Goal: Task Accomplishment & Management: Use online tool/utility

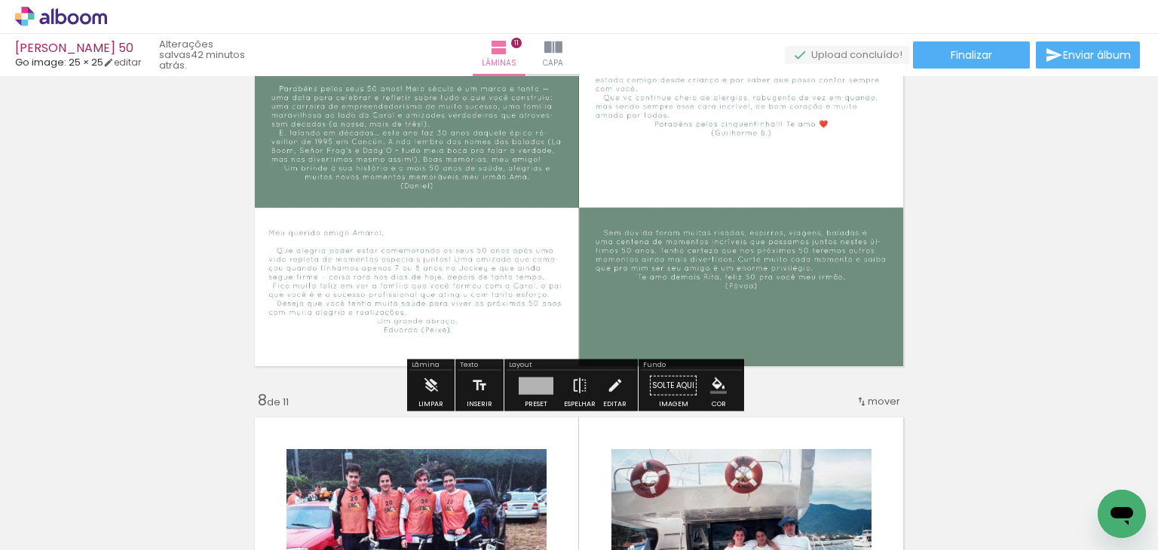
scroll to position [7570, 0]
click at [372, 240] on quentale-layouter at bounding box center [579, 207] width 662 height 331
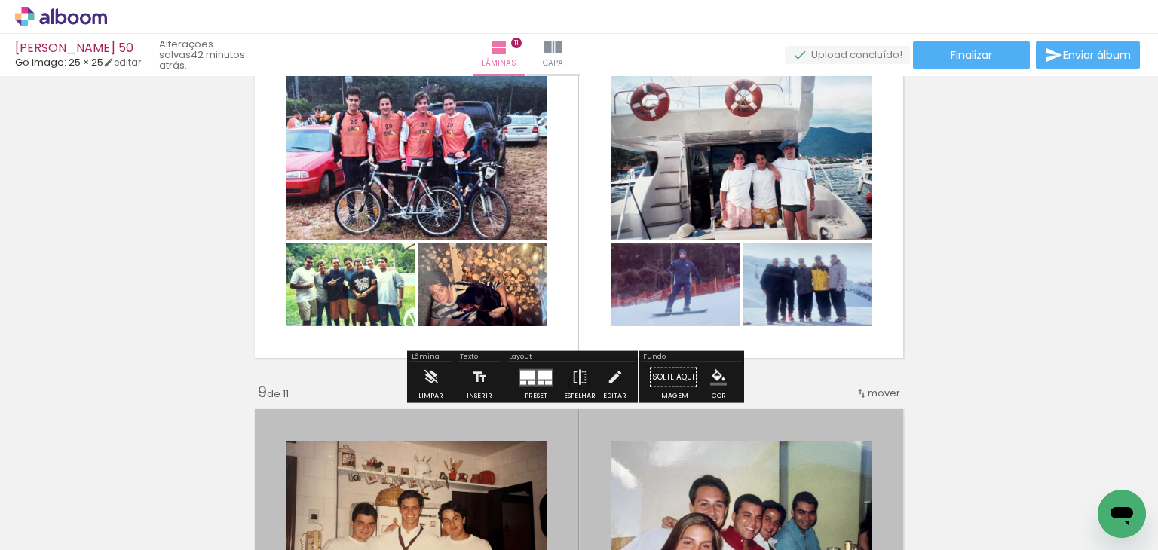
scroll to position [2742, 0]
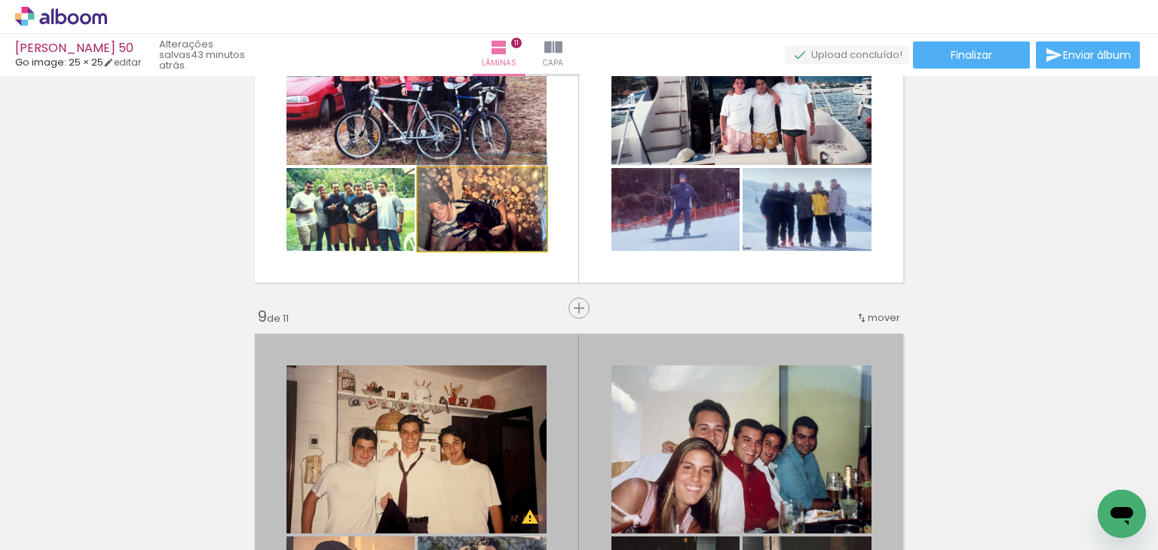
drag, startPoint x: 478, startPoint y: 227, endPoint x: 478, endPoint y: 213, distance: 13.6
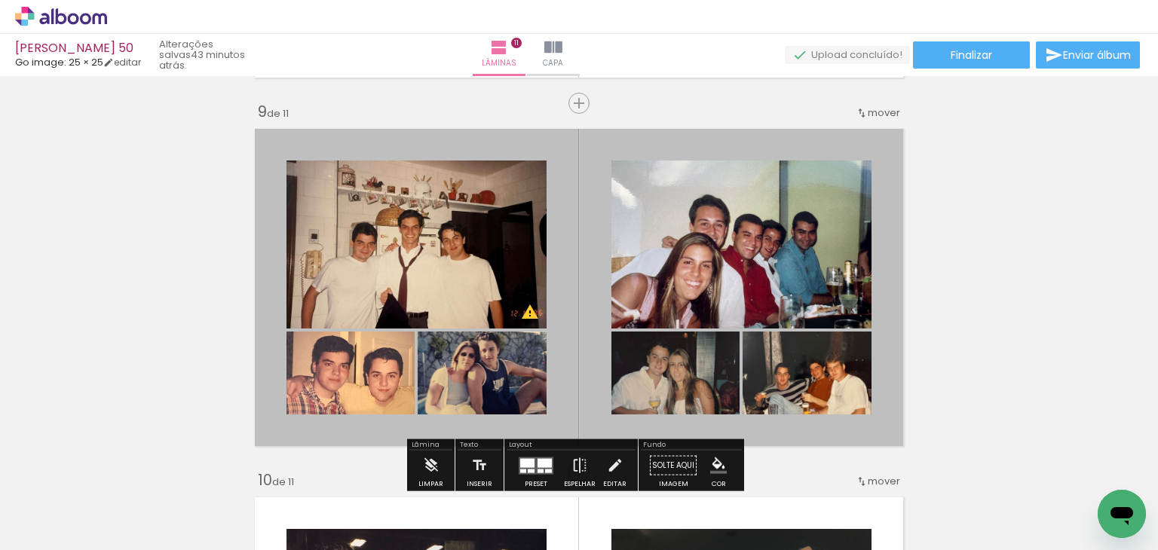
scroll to position [3044, 0]
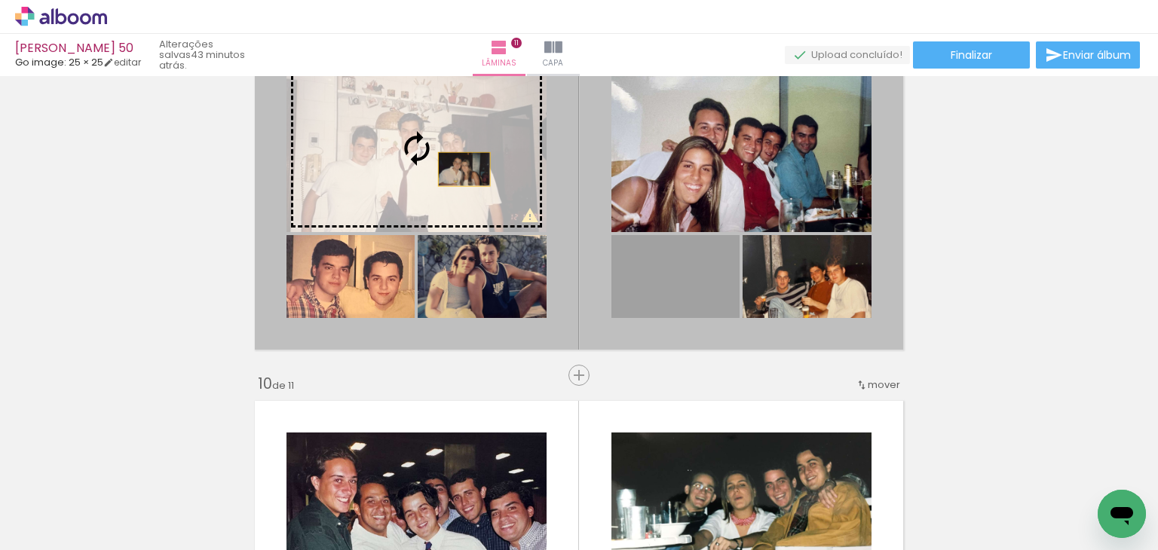
drag, startPoint x: 673, startPoint y: 273, endPoint x: 458, endPoint y: 169, distance: 238.1
click at [0, 0] on slot at bounding box center [0, 0] width 0 height 0
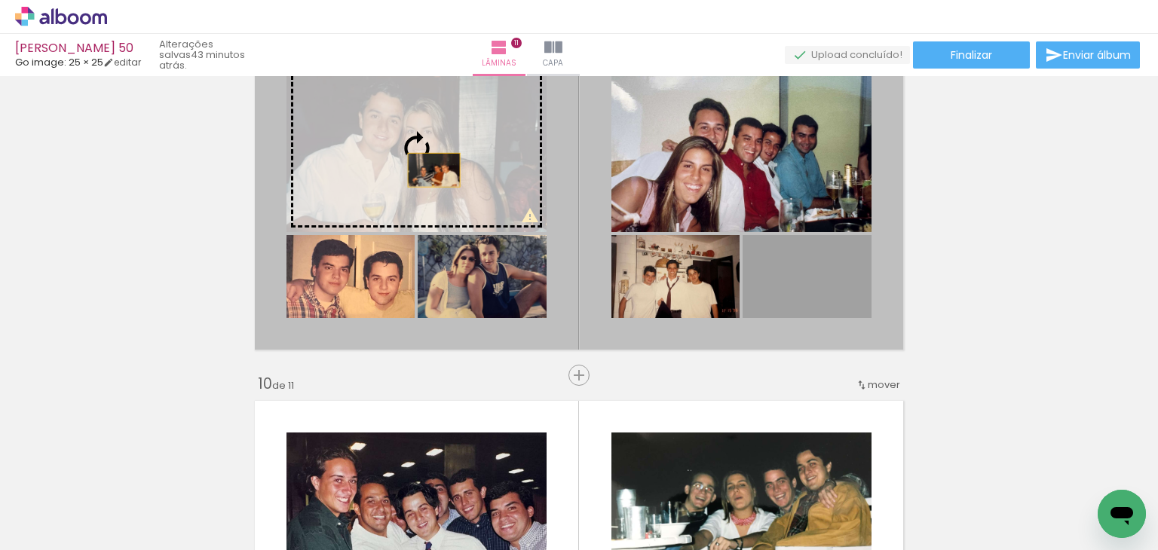
drag, startPoint x: 792, startPoint y: 271, endPoint x: 428, endPoint y: 170, distance: 377.2
click at [0, 0] on slot at bounding box center [0, 0] width 0 height 0
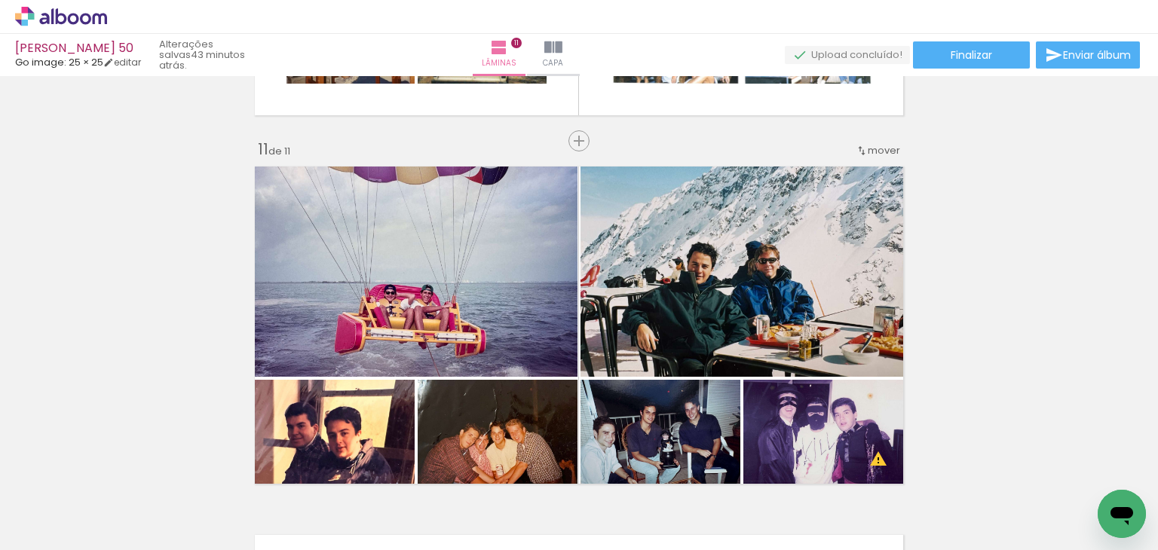
scroll to position [3722, 0]
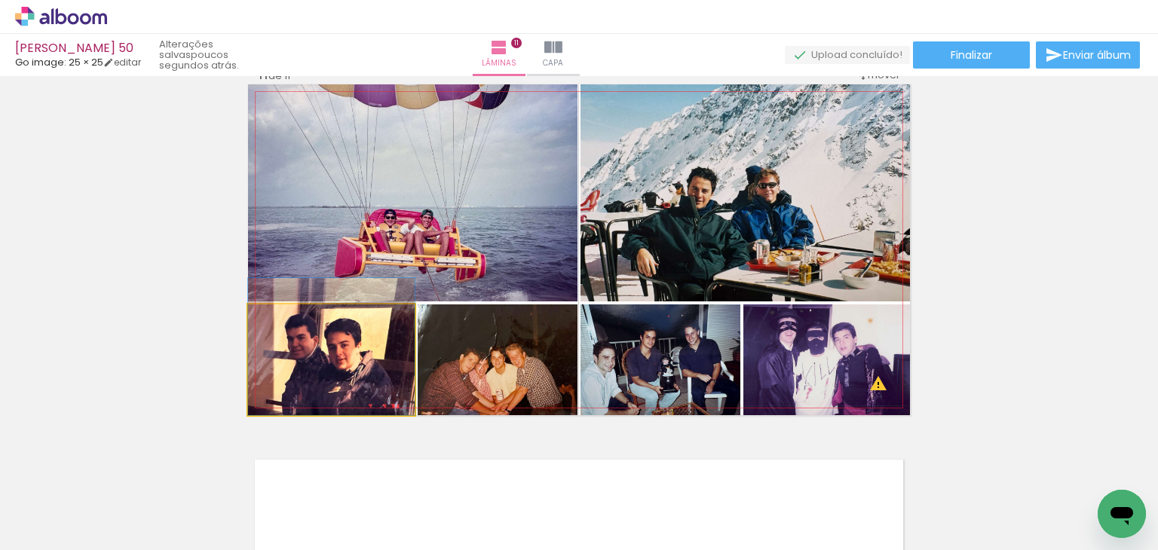
drag, startPoint x: 308, startPoint y: 373, endPoint x: 314, endPoint y: 348, distance: 25.6
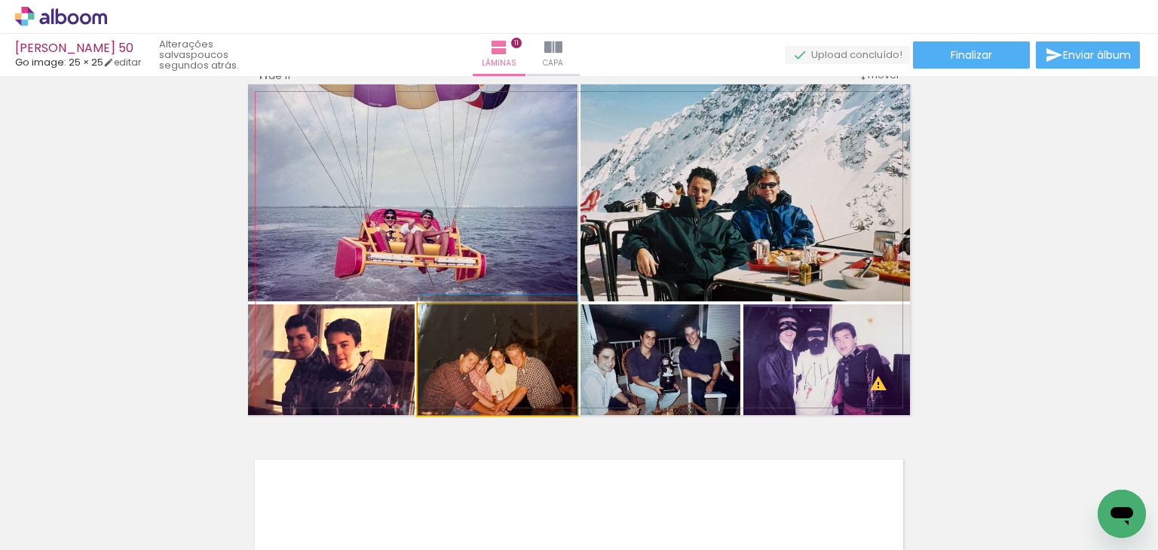
drag, startPoint x: 514, startPoint y: 364, endPoint x: 513, endPoint y: 340, distance: 24.2
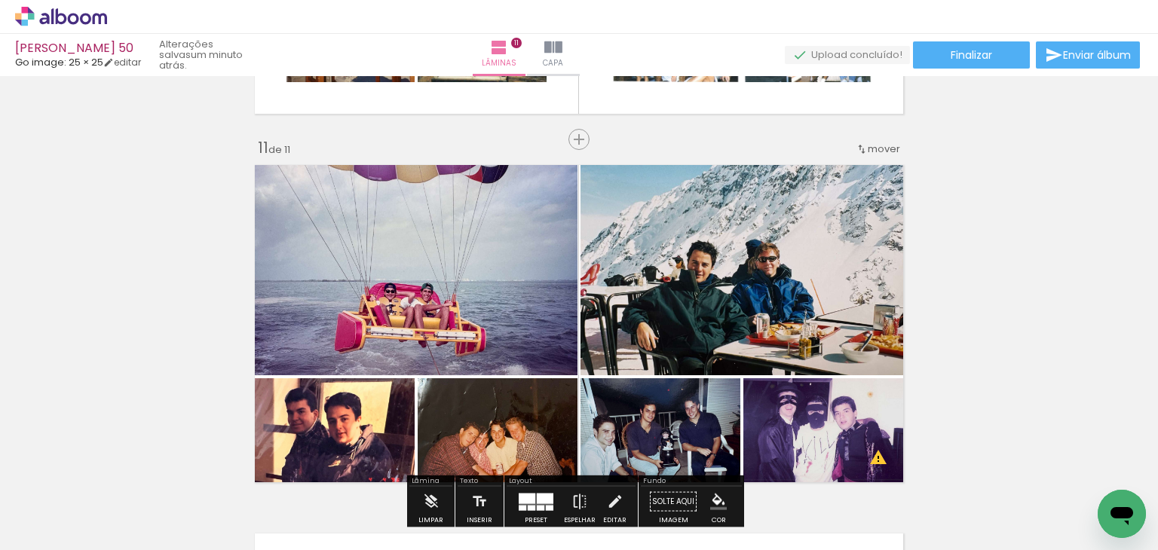
scroll to position [3647, 0]
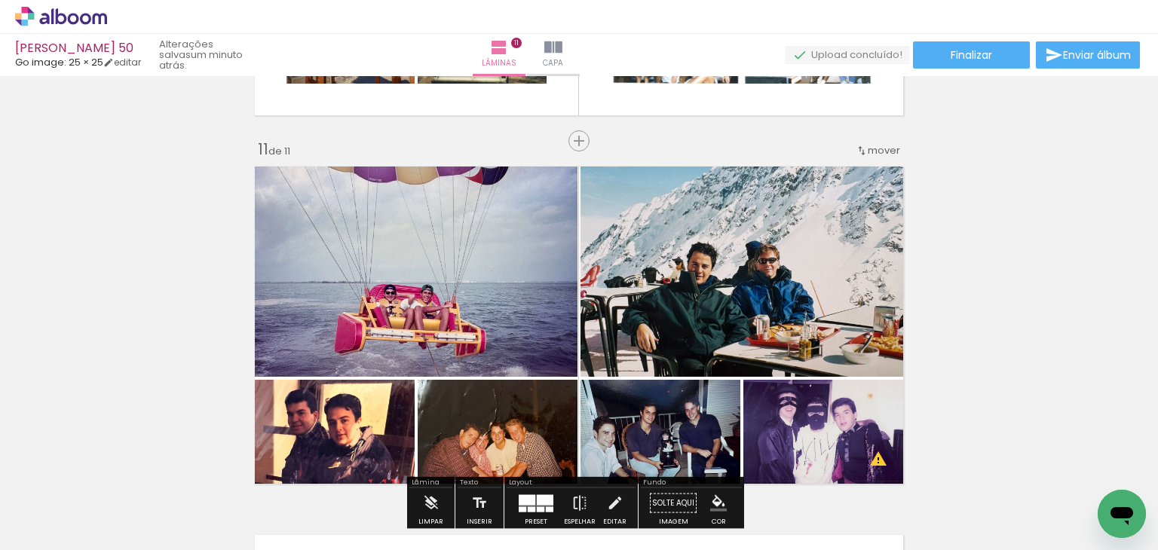
click at [868, 144] on span "mover" at bounding box center [884, 150] width 32 height 14
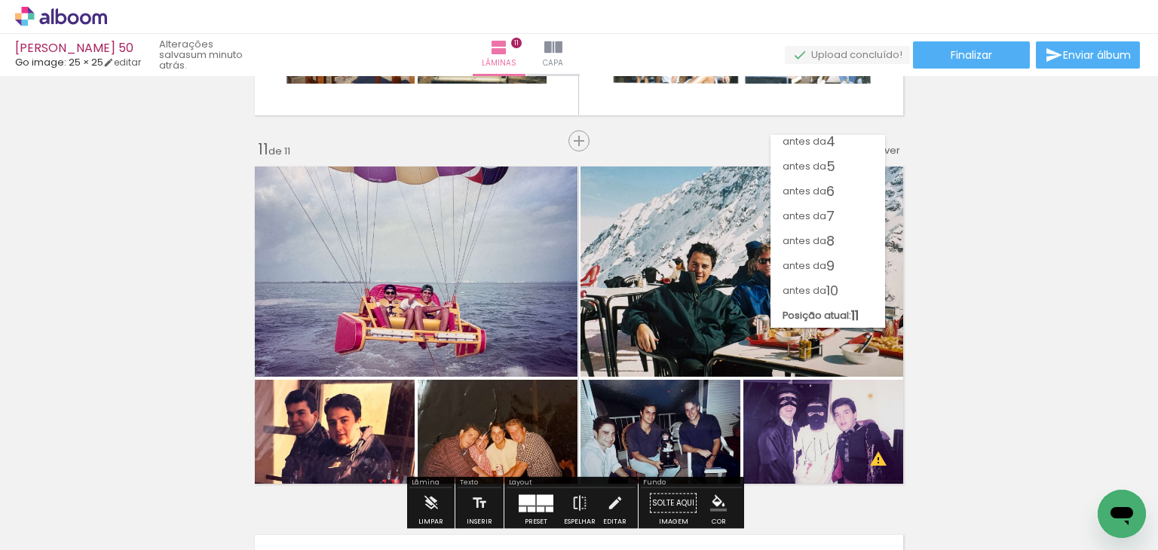
scroll to position [81, 0]
click at [838, 262] on paper-item "antes da 9" at bounding box center [828, 265] width 115 height 25
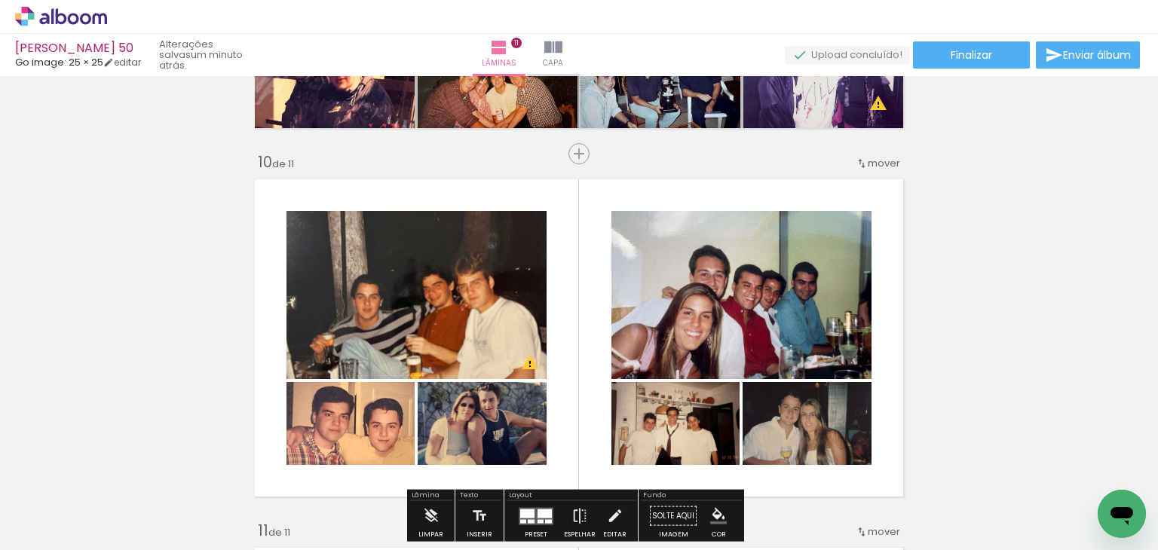
scroll to position [3195, 0]
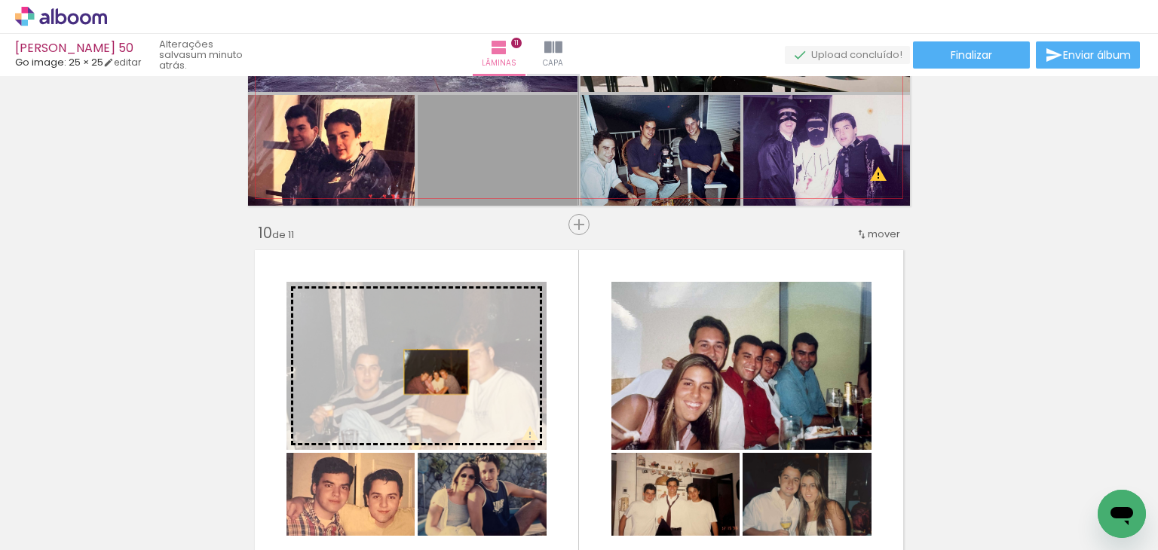
drag, startPoint x: 496, startPoint y: 155, endPoint x: 431, endPoint y: 372, distance: 226.8
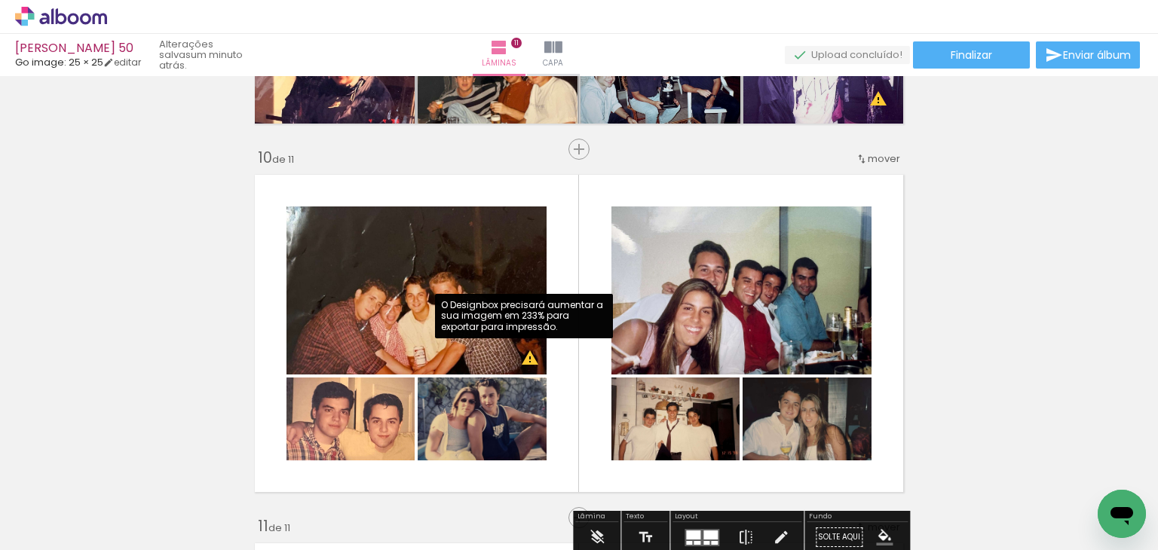
scroll to position [3119, 0]
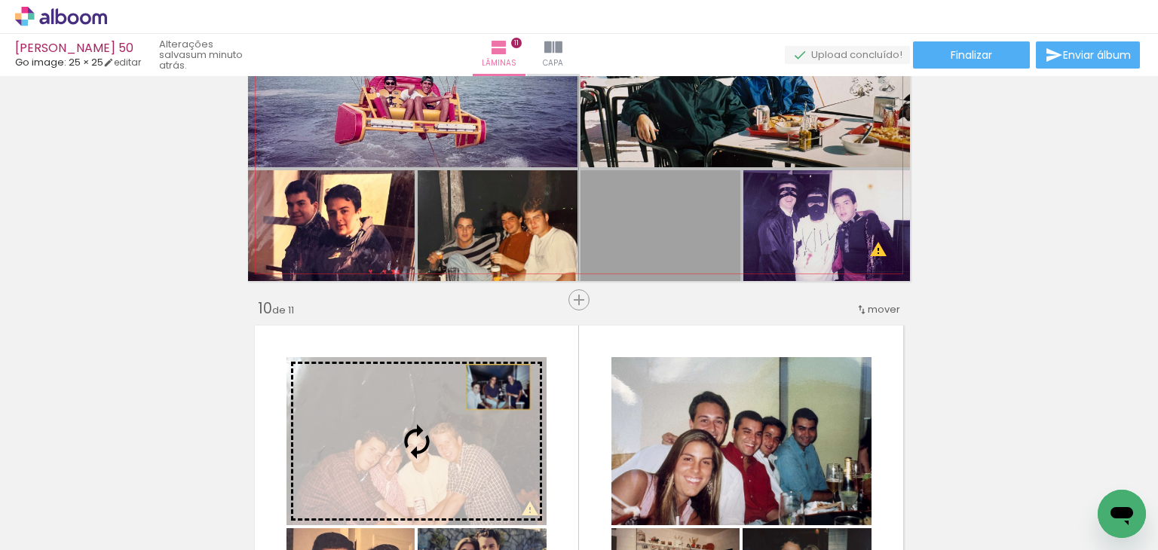
drag, startPoint x: 663, startPoint y: 235, endPoint x: 492, endPoint y: 387, distance: 228.0
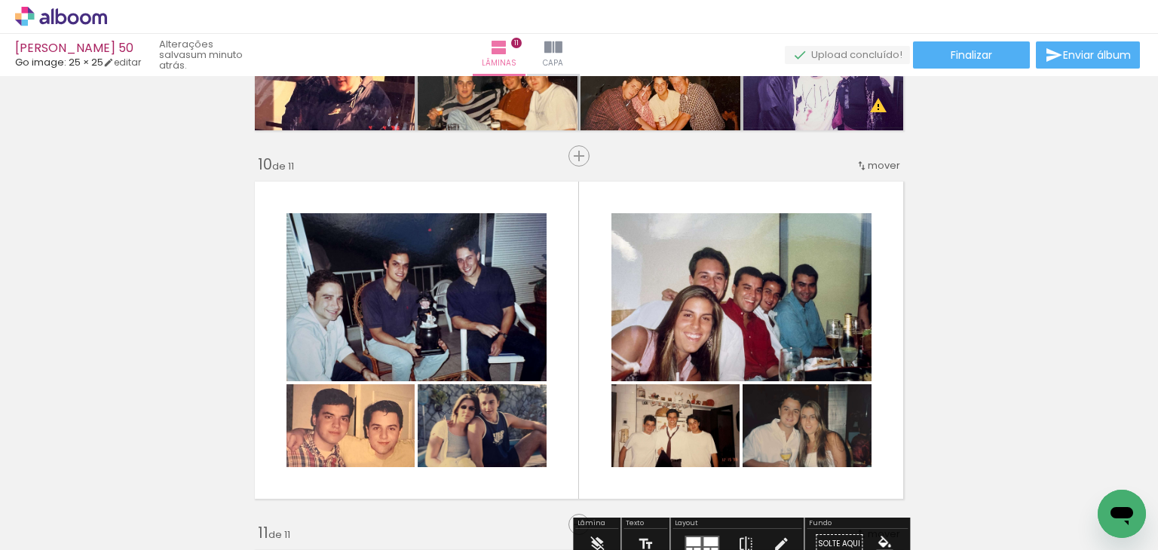
scroll to position [3270, 0]
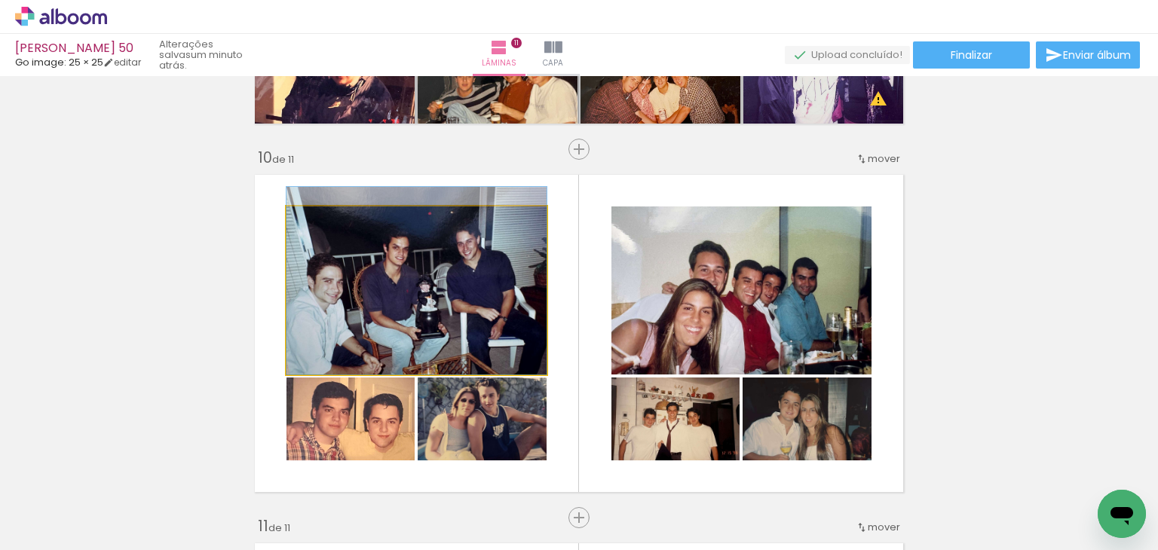
drag, startPoint x: 467, startPoint y: 302, endPoint x: 467, endPoint y: 285, distance: 16.6
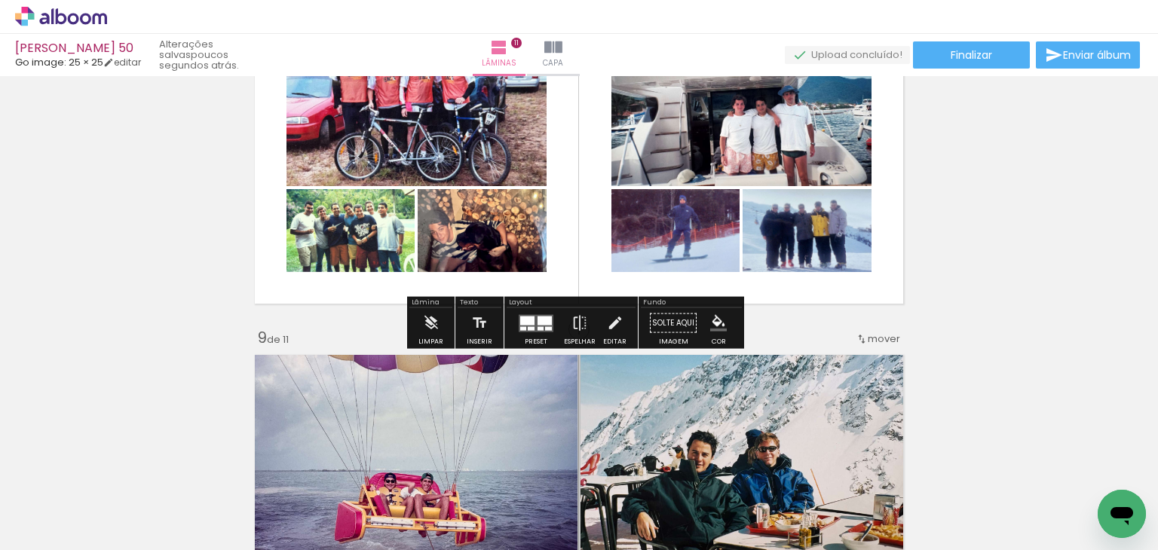
scroll to position [2746, 0]
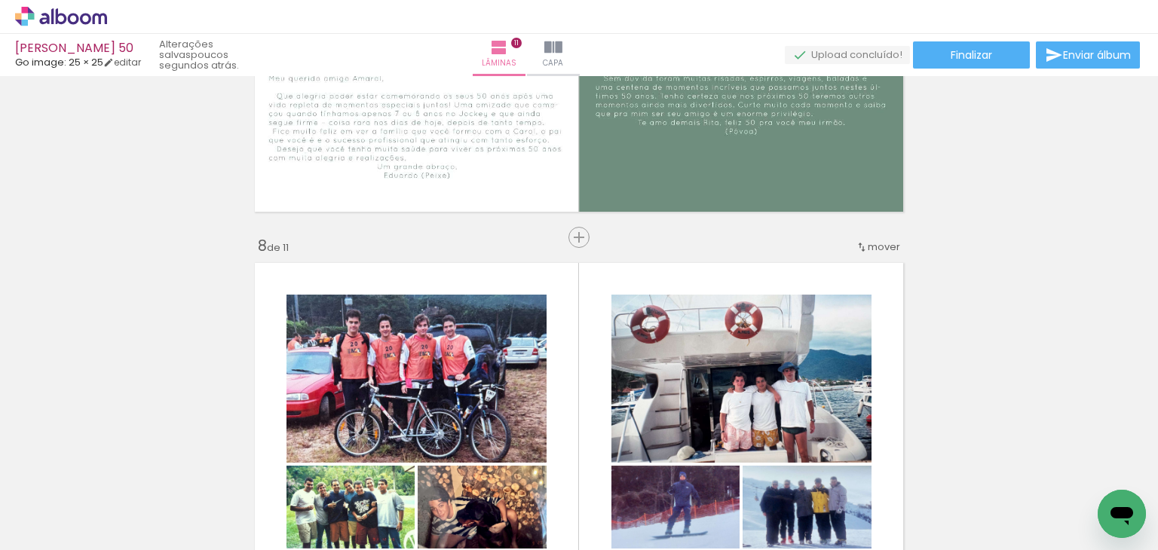
scroll to position [2595, 0]
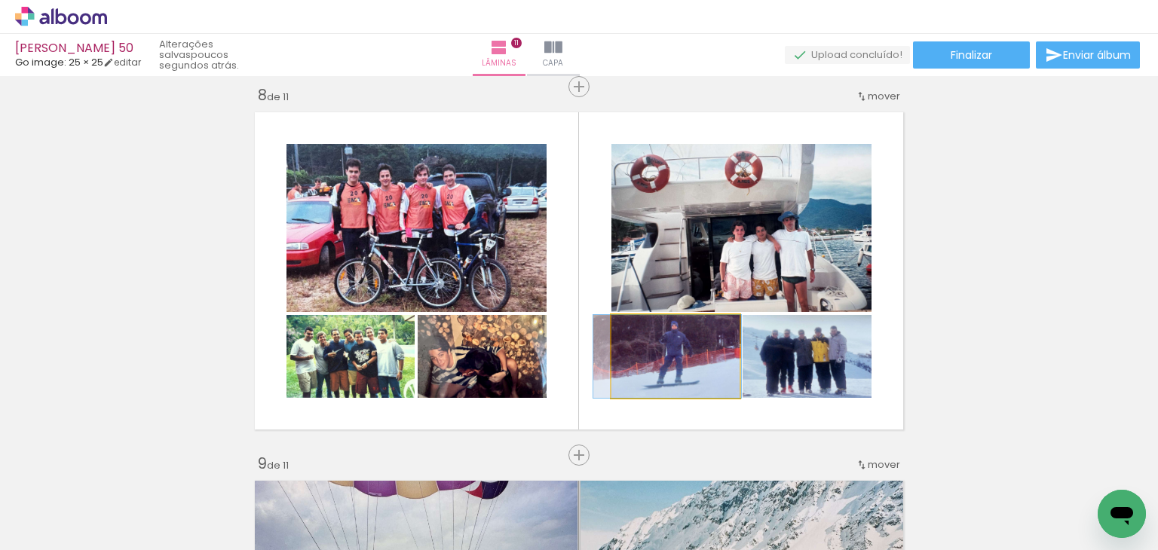
drag, startPoint x: 696, startPoint y: 351, endPoint x: 688, endPoint y: 363, distance: 14.0
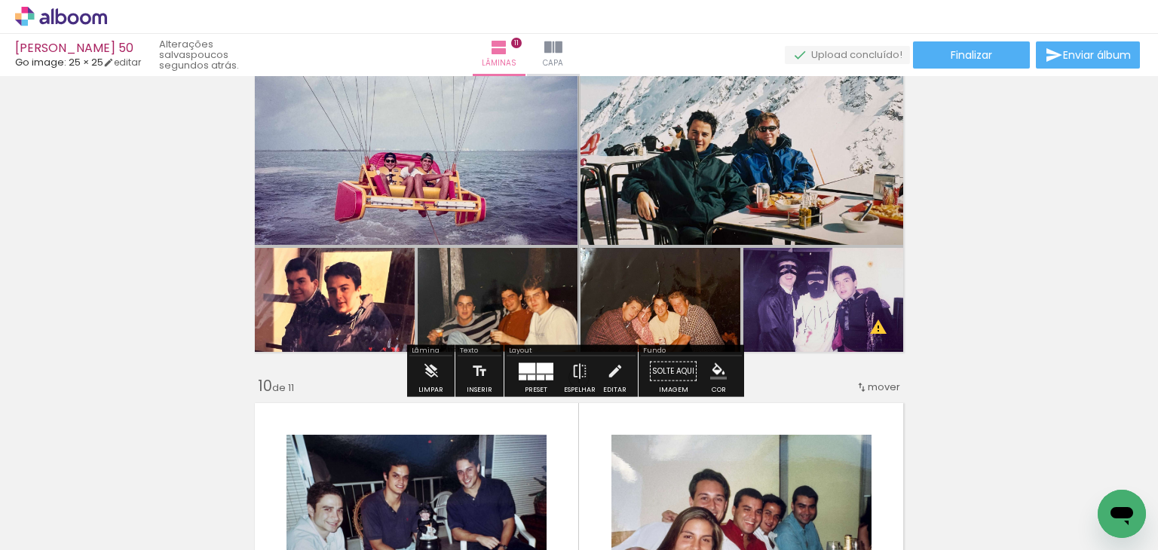
scroll to position [3123, 0]
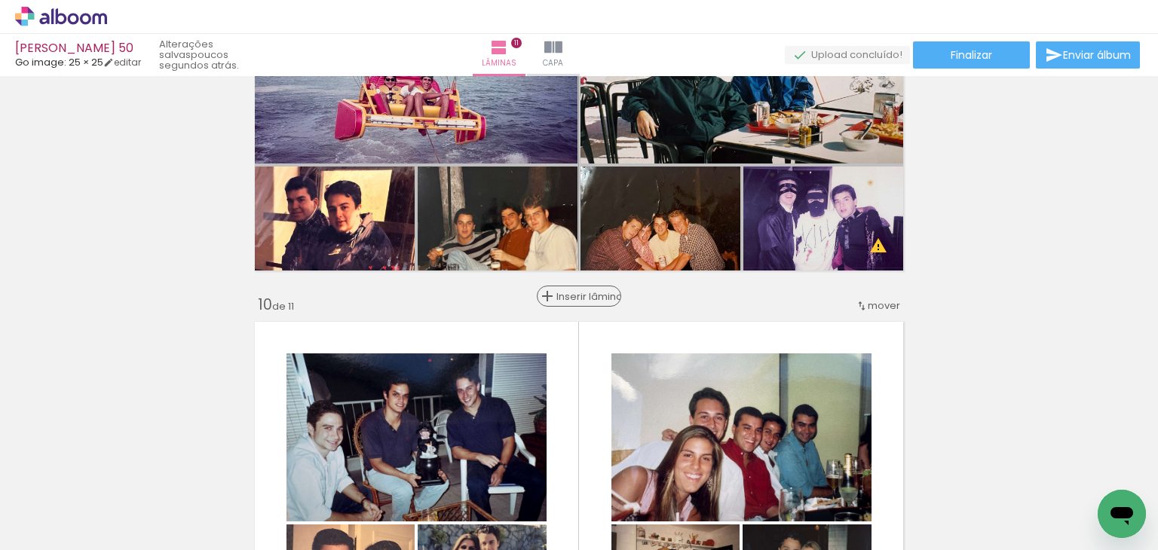
click at [567, 295] on span "Inserir lâmina" at bounding box center [585, 297] width 59 height 10
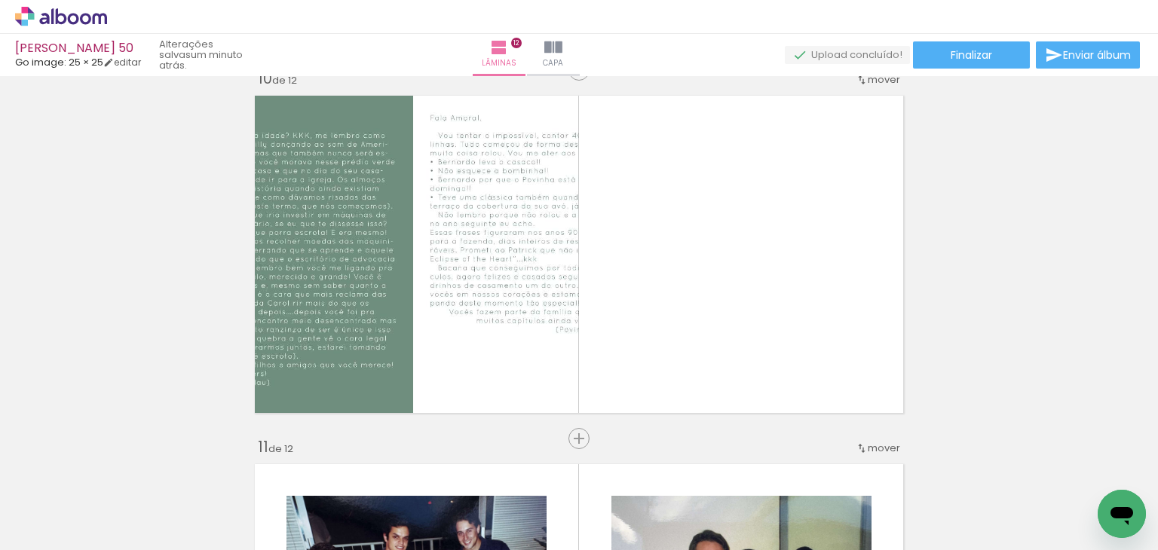
scroll to position [7570, 0]
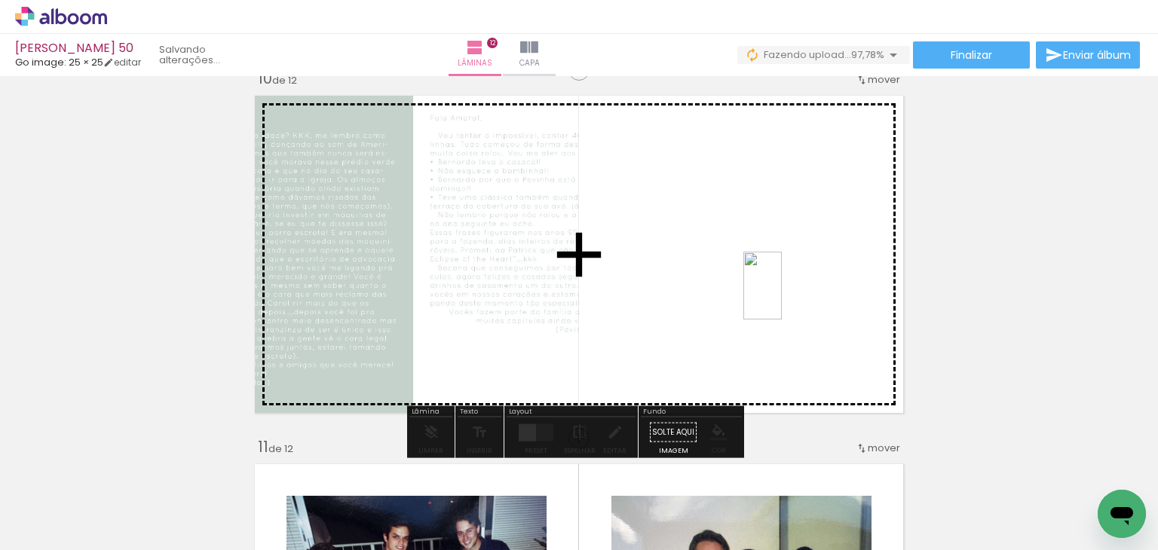
drag, startPoint x: 259, startPoint y: 520, endPoint x: 741, endPoint y: 308, distance: 526.3
click at [783, 293] on quentale-workspace at bounding box center [579, 275] width 1158 height 550
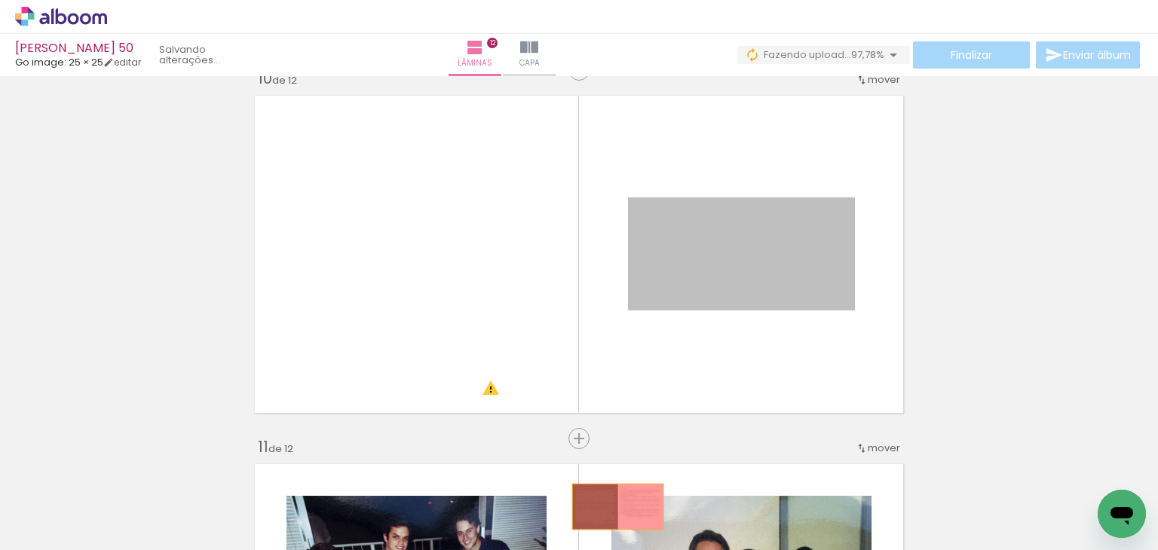
drag, startPoint x: 739, startPoint y: 253, endPoint x: 612, endPoint y: 507, distance: 283.9
click at [612, 507] on quentale-workspace at bounding box center [579, 275] width 1158 height 550
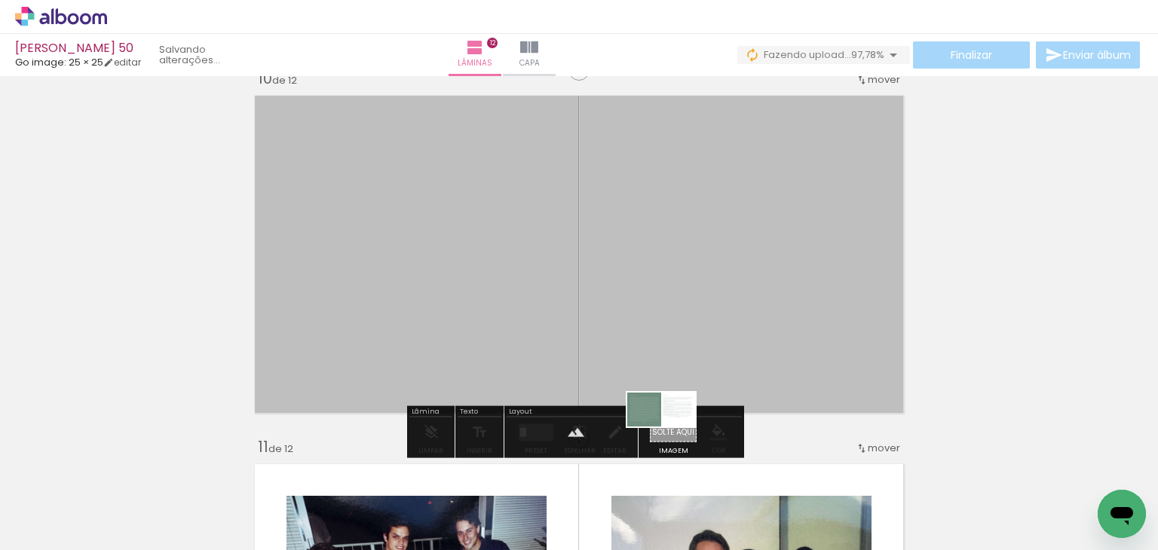
drag, startPoint x: 151, startPoint y: 507, endPoint x: 673, endPoint y: 438, distance: 526.4
click at [673, 438] on quentale-workspace at bounding box center [579, 275] width 1158 height 550
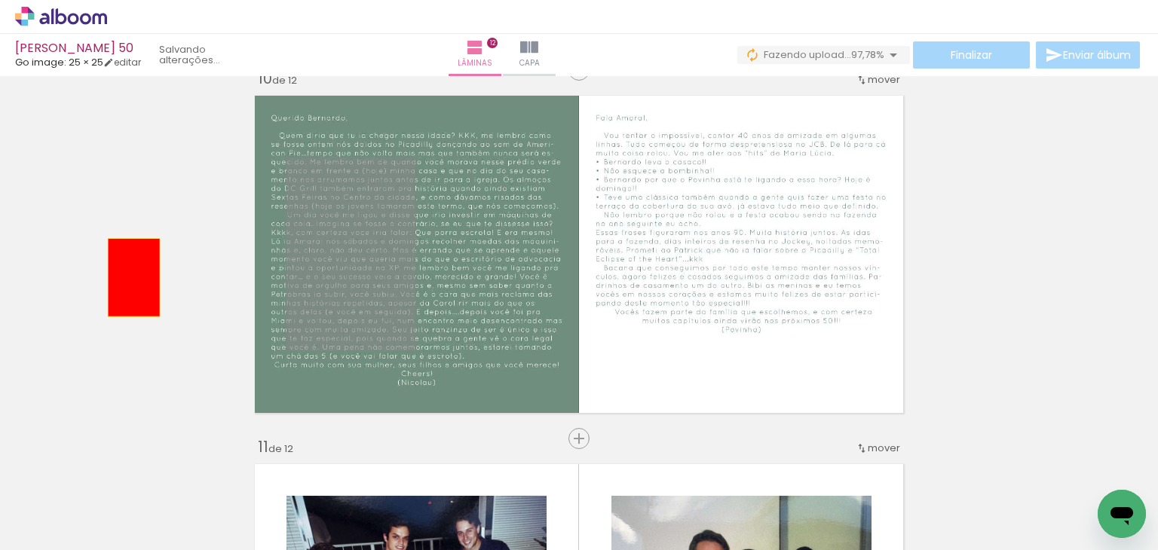
drag, startPoint x: 344, startPoint y: 291, endPoint x: 128, endPoint y: 277, distance: 216.1
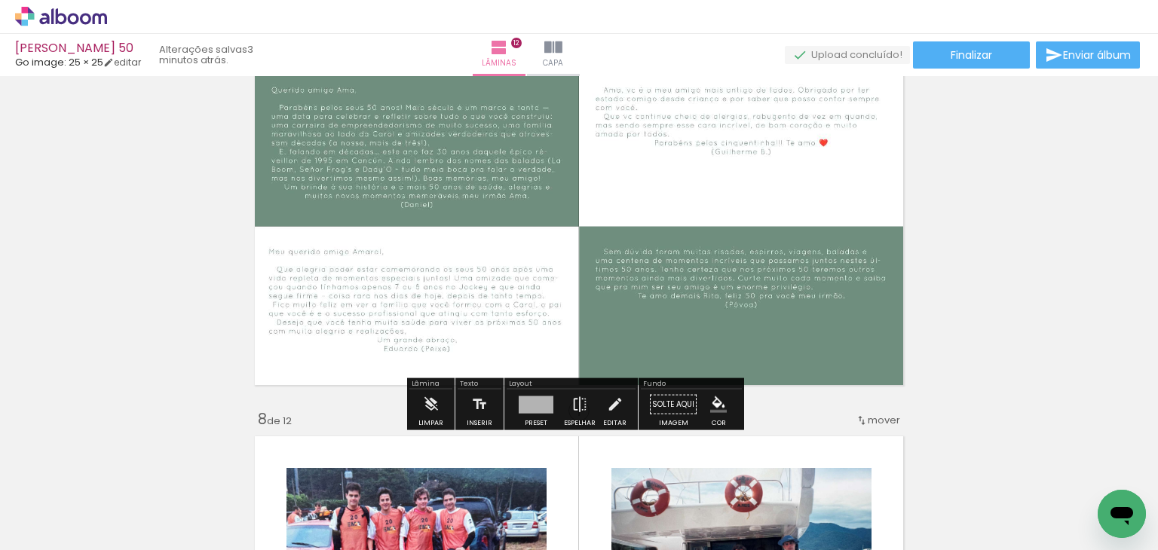
scroll to position [2262, 0]
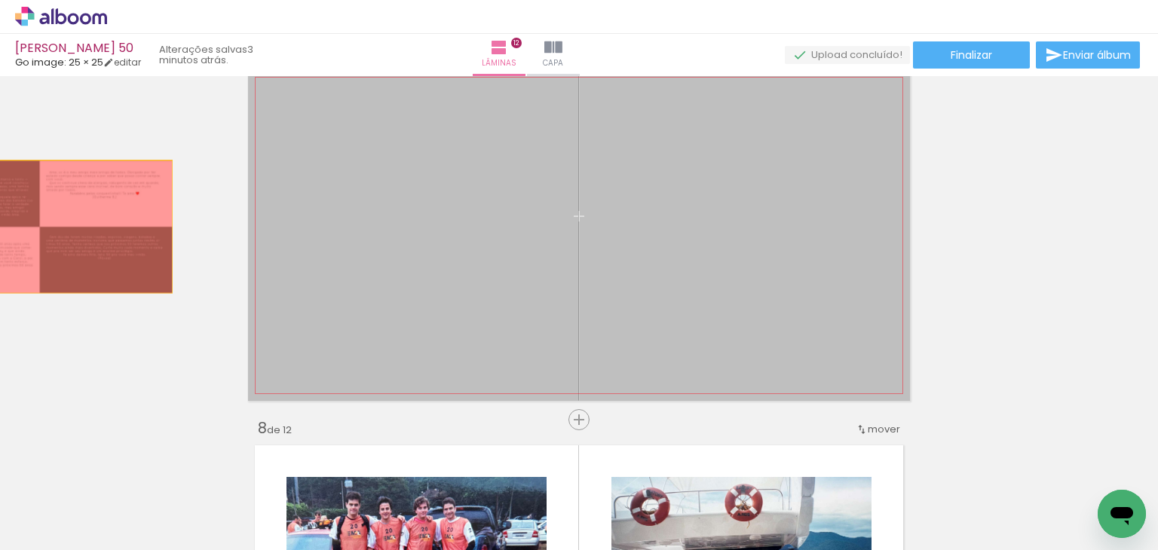
drag, startPoint x: 538, startPoint y: 210, endPoint x: 55, endPoint y: 222, distance: 482.7
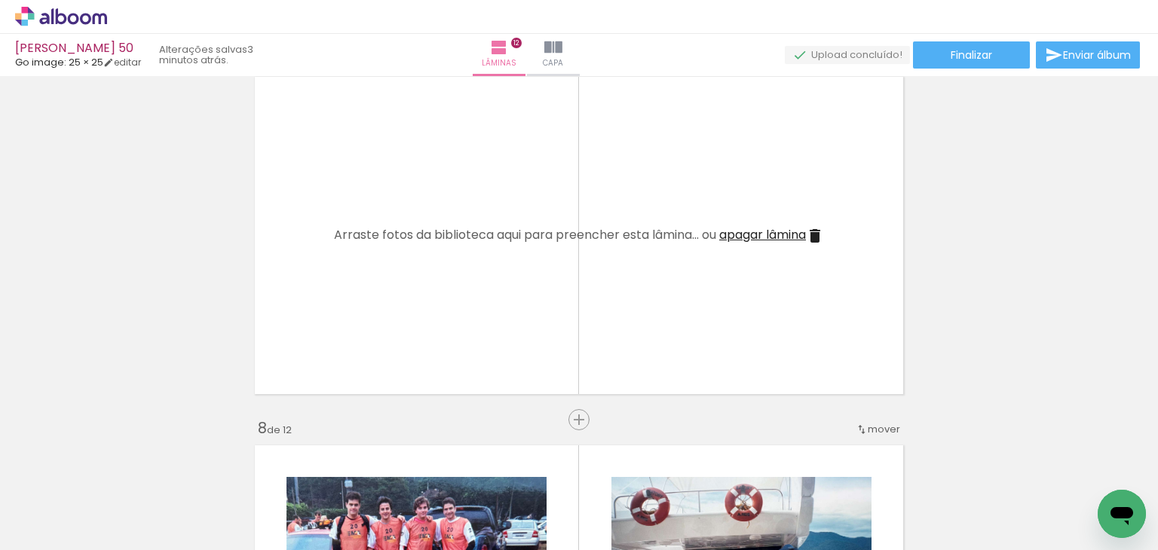
click at [118, 471] on iron-icon at bounding box center [118, 469] width 16 height 16
click at [124, 470] on iron-icon at bounding box center [118, 469] width 16 height 16
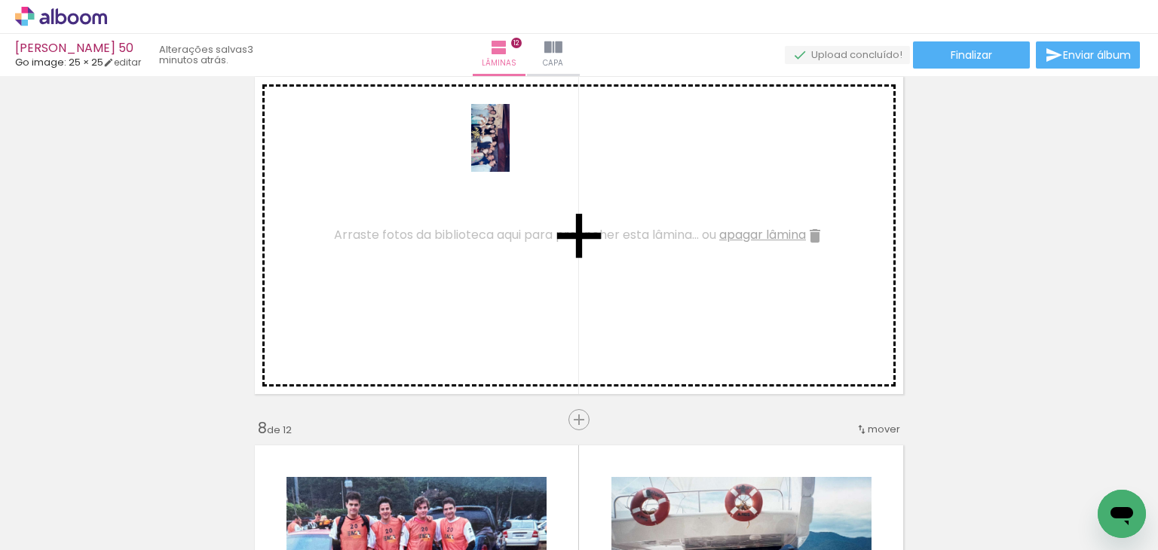
drag, startPoint x: 160, startPoint y: 506, endPoint x: 433, endPoint y: 253, distance: 372.4
click at [463, 210] on quentale-workspace at bounding box center [579, 275] width 1158 height 550
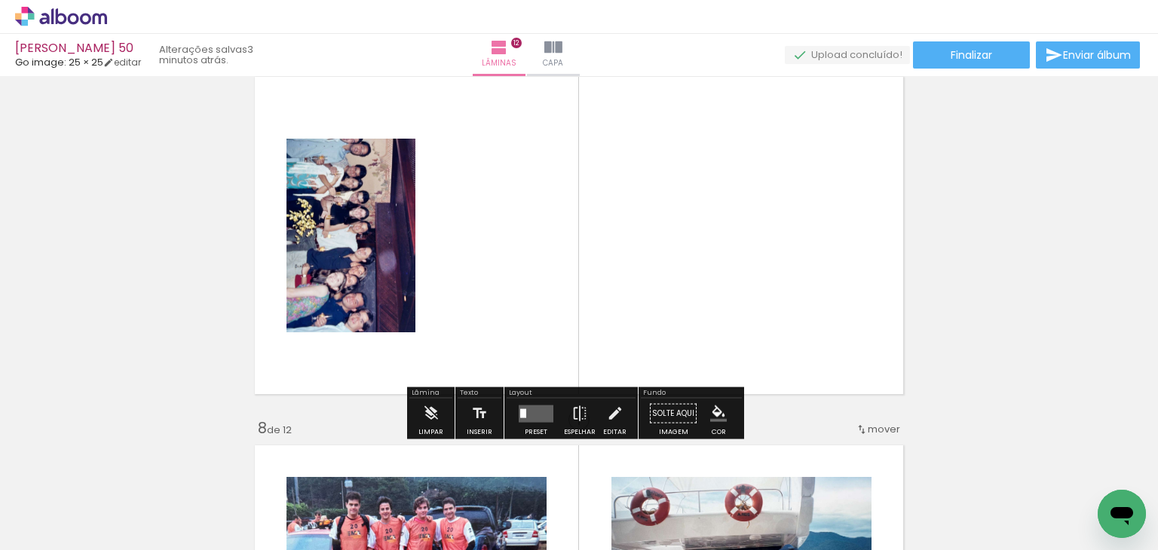
click at [72, 534] on span "Adicionar Fotos" at bounding box center [53, 542] width 45 height 17
click at [0, 0] on input "file" at bounding box center [0, 0] width 0 height 0
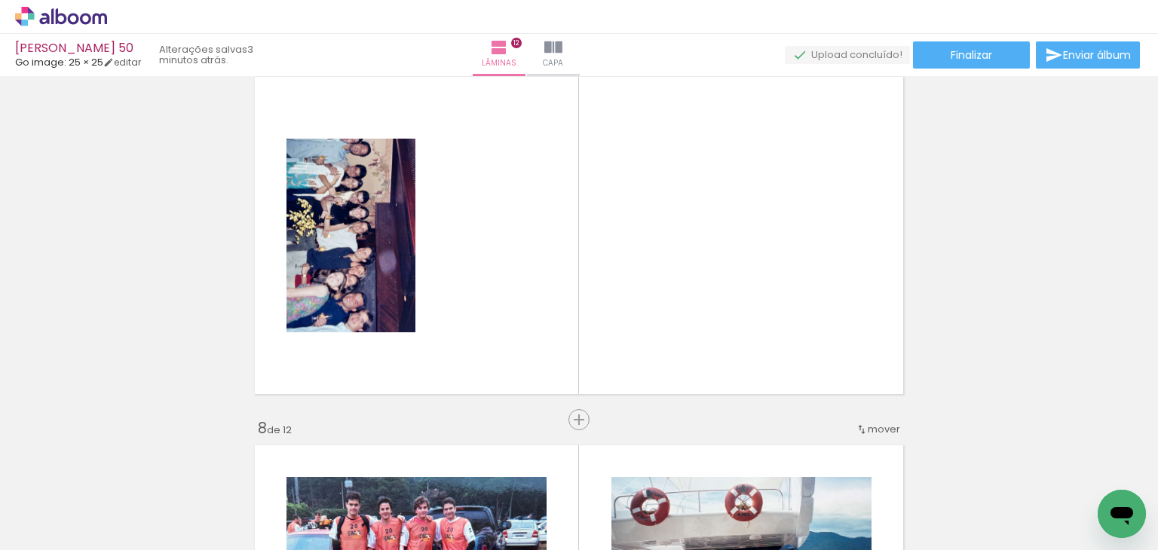
scroll to position [7570, 0]
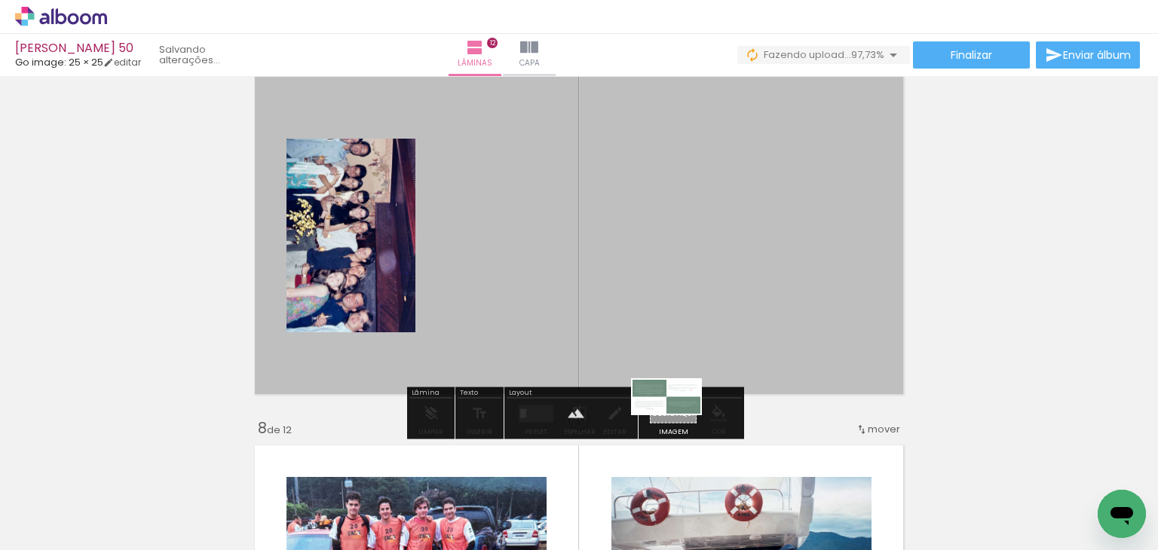
drag, startPoint x: 380, startPoint y: 520, endPoint x: 678, endPoint y: 425, distance: 312.4
click at [678, 425] on quentale-workspace at bounding box center [579, 275] width 1158 height 550
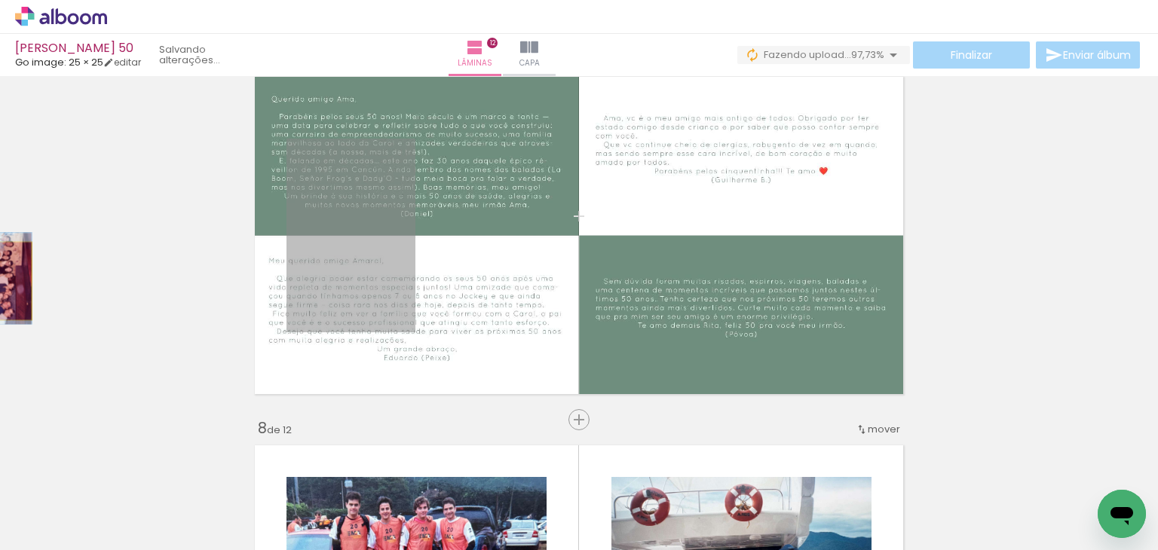
drag, startPoint x: 357, startPoint y: 248, endPoint x: 53, endPoint y: 277, distance: 306.0
click at [41, 277] on div "Inserir lâmina 1 de 12 Inserir lâmina 2 de 12 Inserir lâmina 3 de 12 Inserir lâ…" at bounding box center [579, 216] width 1158 height 4794
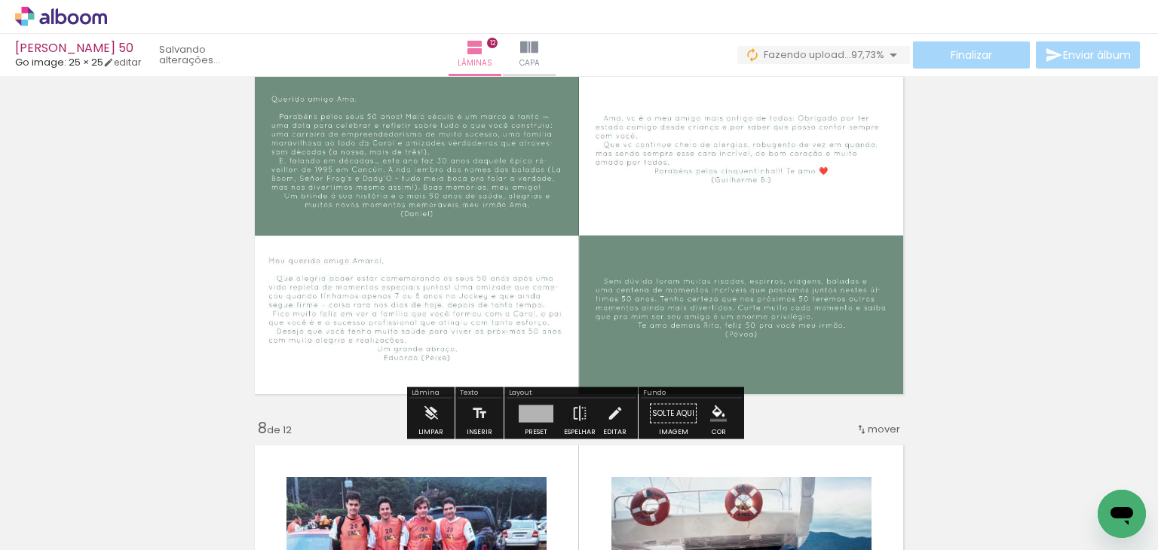
click at [495, 272] on quentale-layouter at bounding box center [579, 235] width 662 height 331
click at [121, 470] on iron-icon at bounding box center [118, 469] width 16 height 16
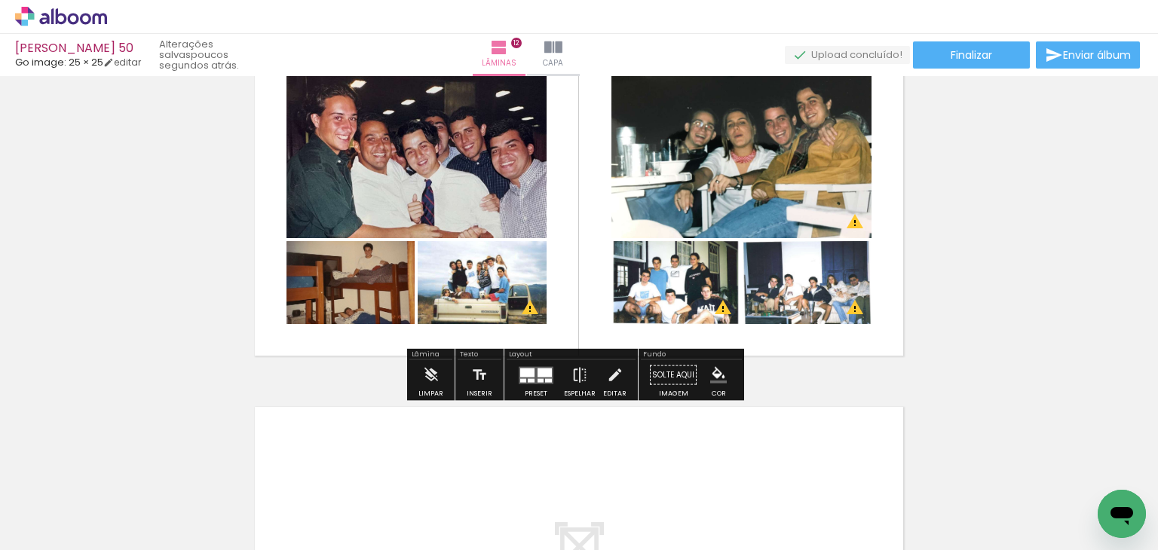
scroll to position [4147, 0]
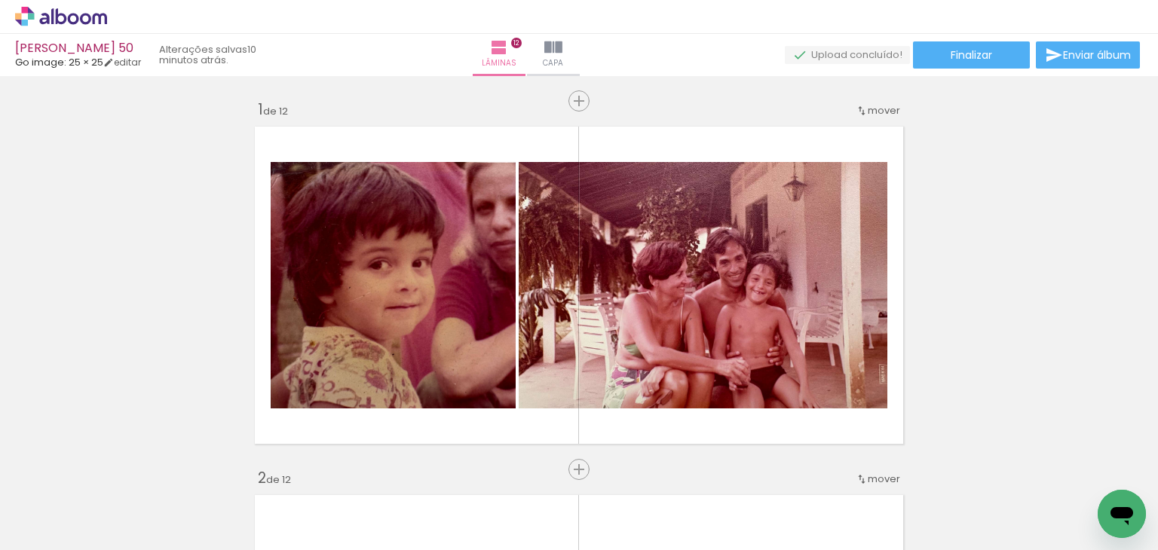
scroll to position [7570, 0]
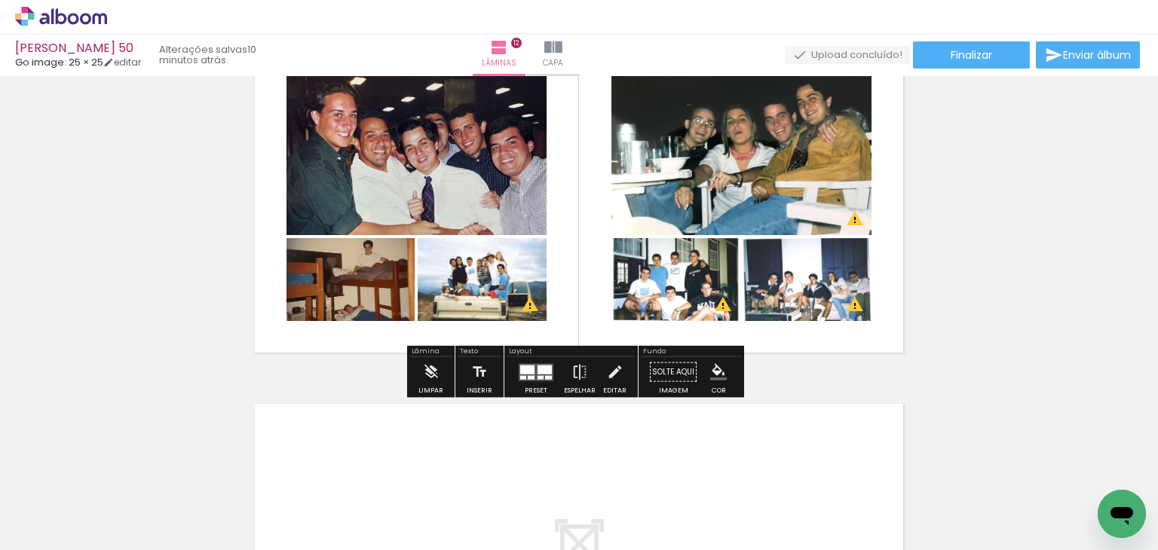
click at [64, 534] on span "Adicionar Fotos" at bounding box center [53, 542] width 45 height 17
click at [0, 0] on input "file" at bounding box center [0, 0] width 0 height 0
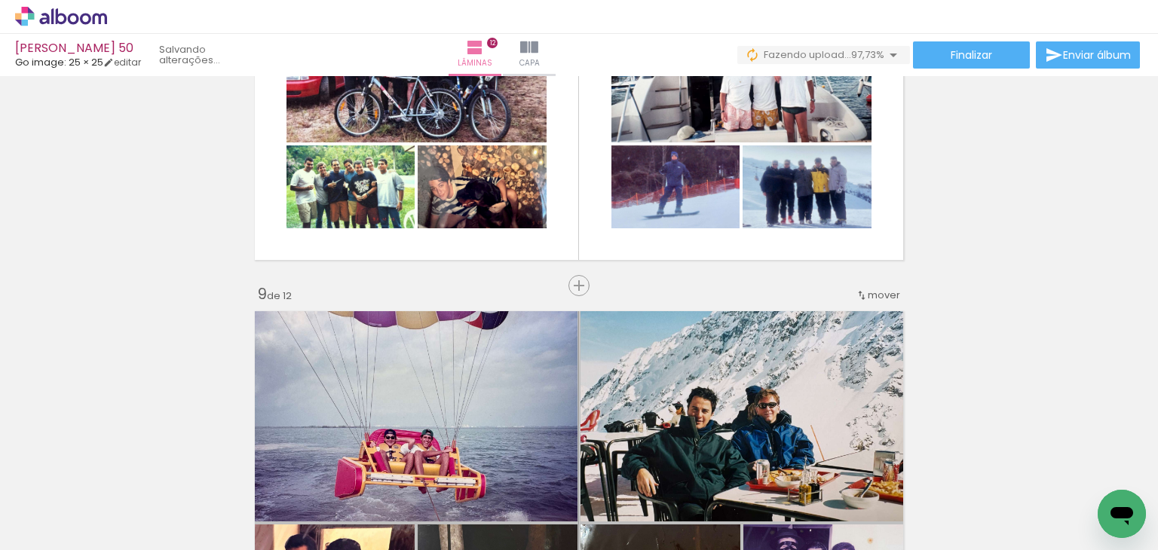
scroll to position [2865, 0]
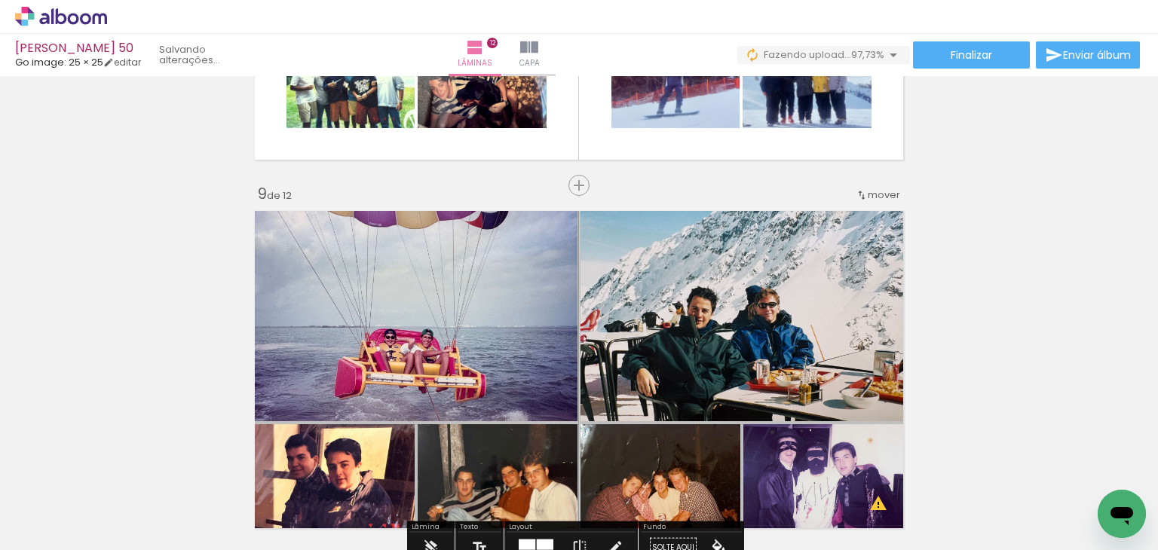
click at [38, 534] on span "Adicionar Fotos" at bounding box center [53, 542] width 45 height 17
click at [0, 0] on input "file" at bounding box center [0, 0] width 0 height 0
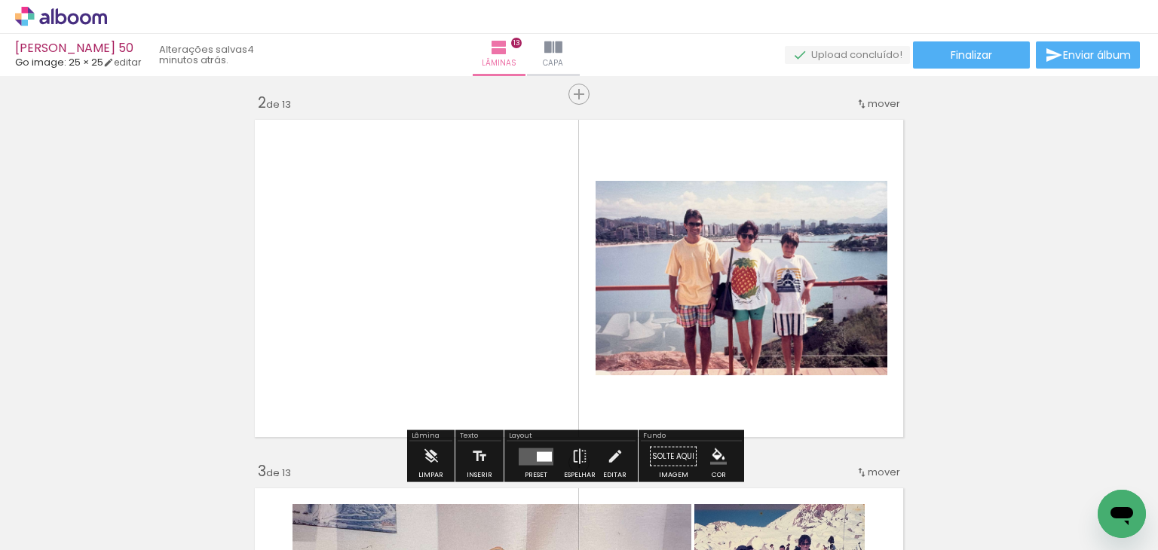
scroll to position [377, 0]
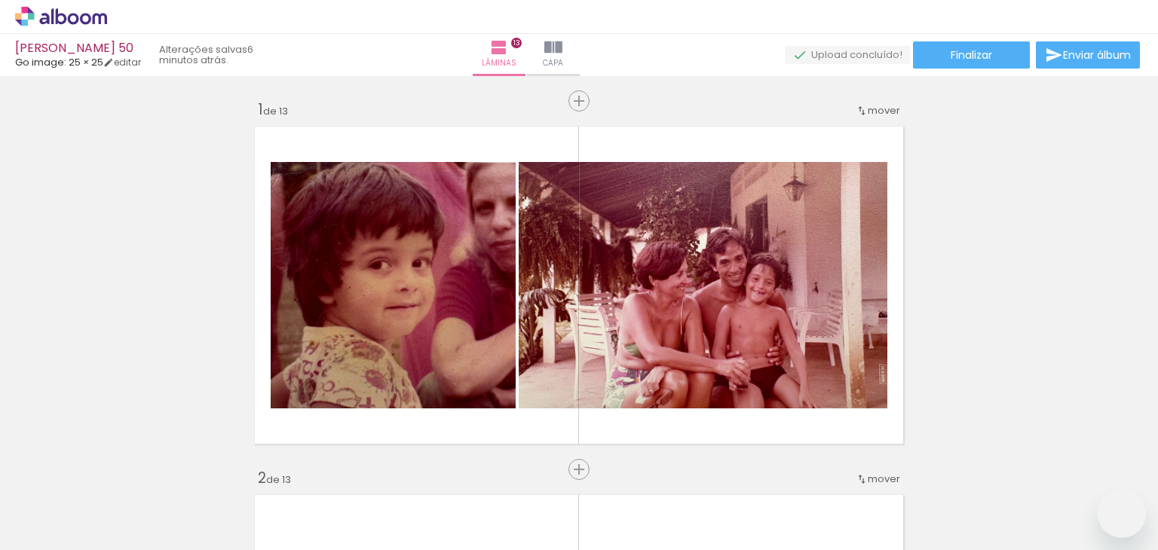
click at [44, 534] on span "Adicionar Fotos" at bounding box center [53, 542] width 45 height 17
click at [0, 0] on input "file" at bounding box center [0, 0] width 0 height 0
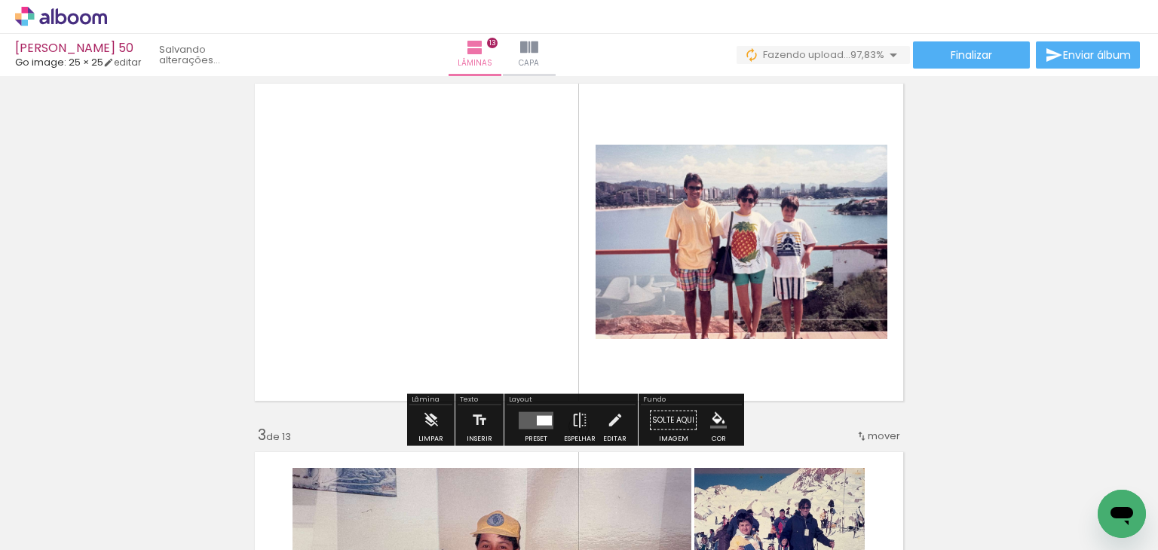
scroll to position [377, 0]
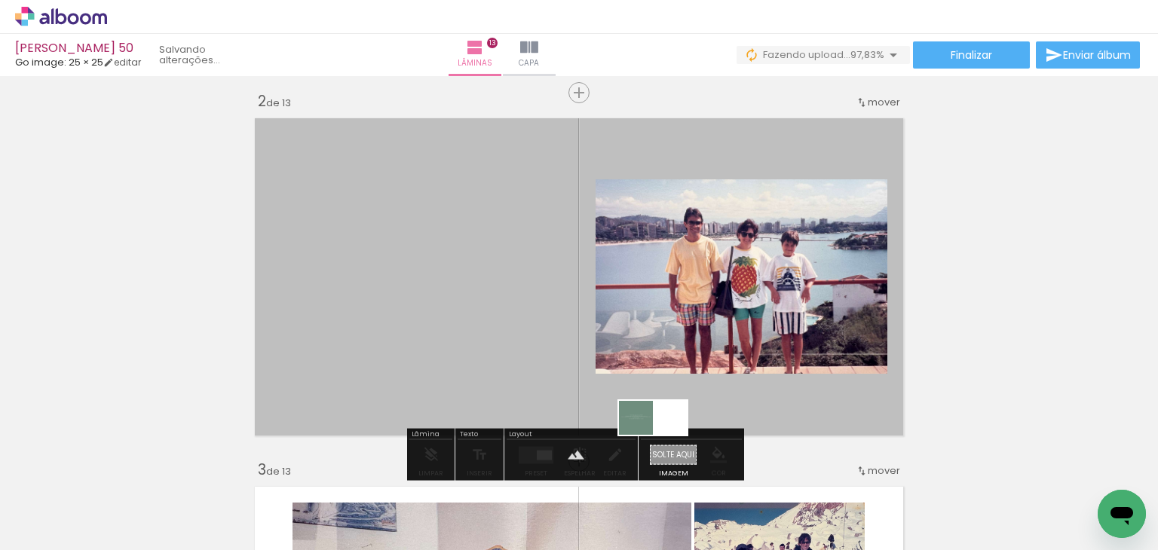
drag, startPoint x: 253, startPoint y: 499, endPoint x: 664, endPoint y: 446, distance: 415.1
click at [664, 446] on quentale-workspace at bounding box center [579, 275] width 1158 height 550
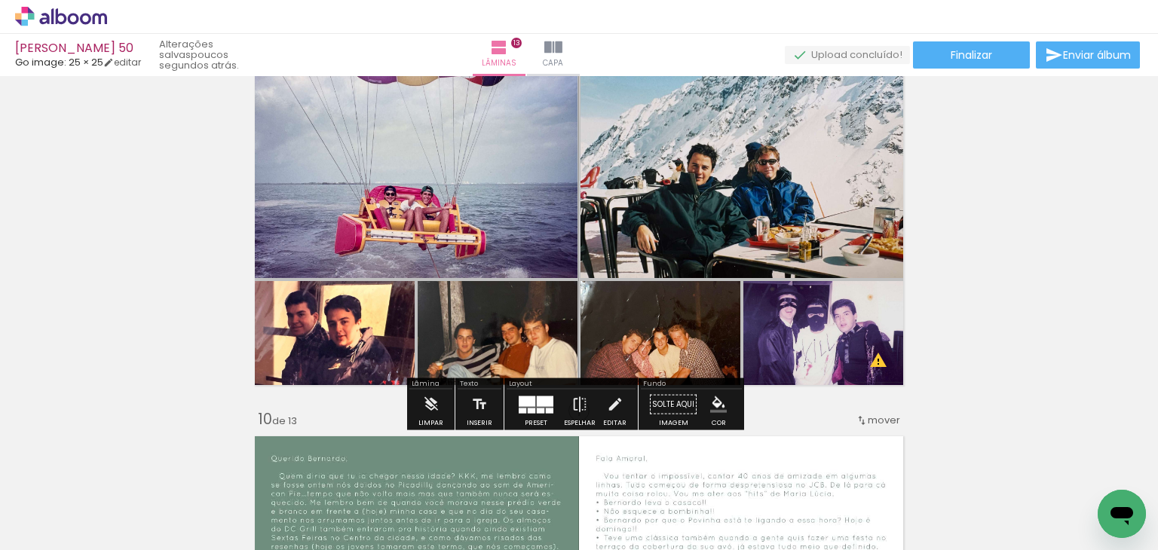
scroll to position [3091, 0]
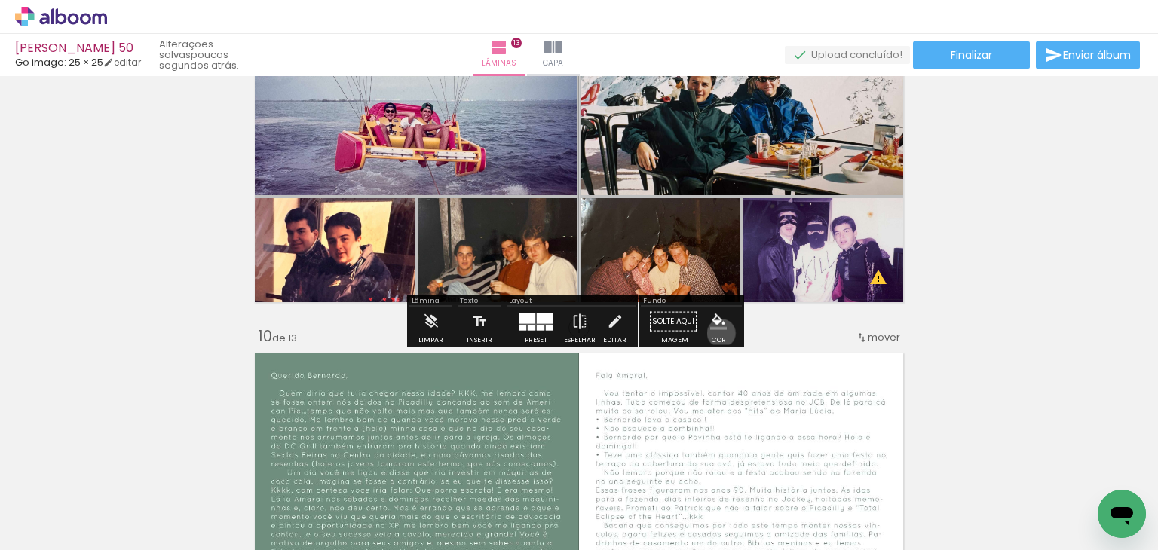
click at [716, 333] on paper-menu-button "#ffebee #ffcdd2 #ef9a9a #e57373 #ef5350 #f44336 #e53935 #d32f2f #c62828 #b71c1c…" at bounding box center [718, 322] width 29 height 29
click at [712, 326] on iron-icon "color picker" at bounding box center [718, 322] width 17 height 17
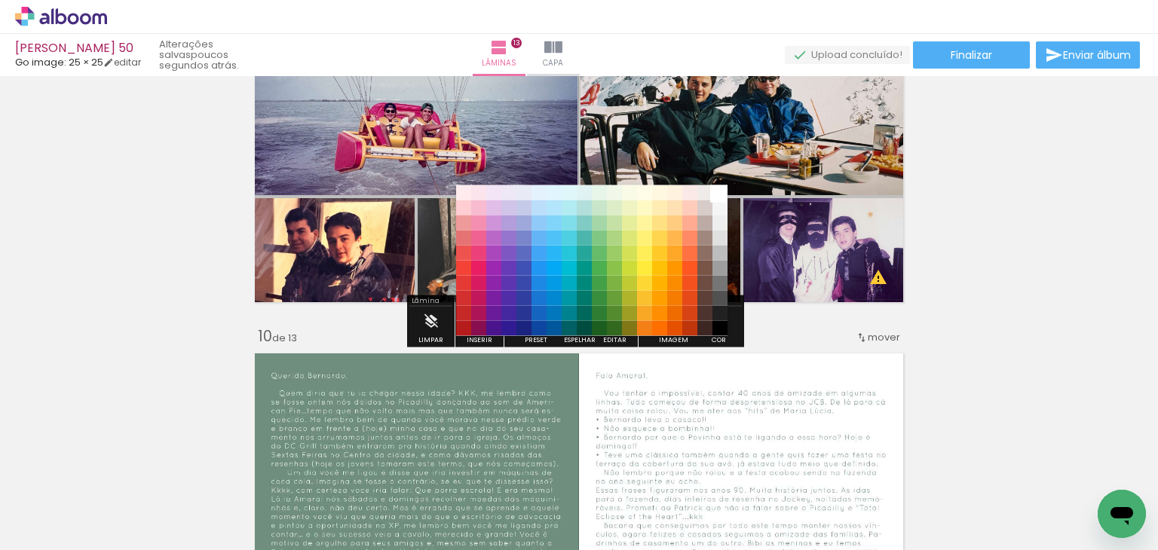
click at [721, 198] on paper-item "#ffffff" at bounding box center [720, 192] width 15 height 15
click at [720, 195] on paper-item "#ffffff" at bounding box center [720, 192] width 15 height 15
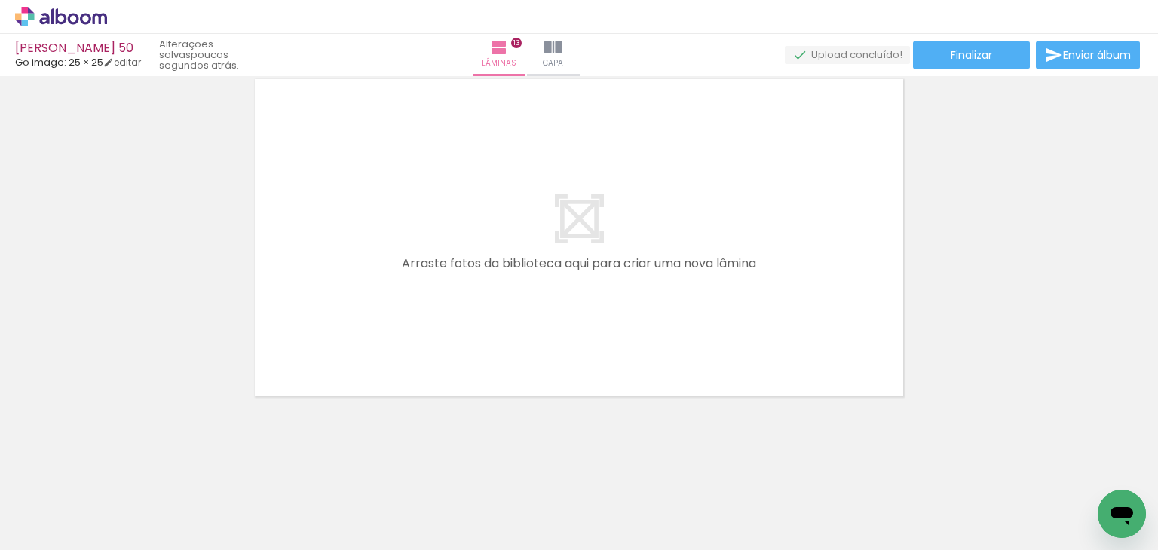
scroll to position [4313, 0]
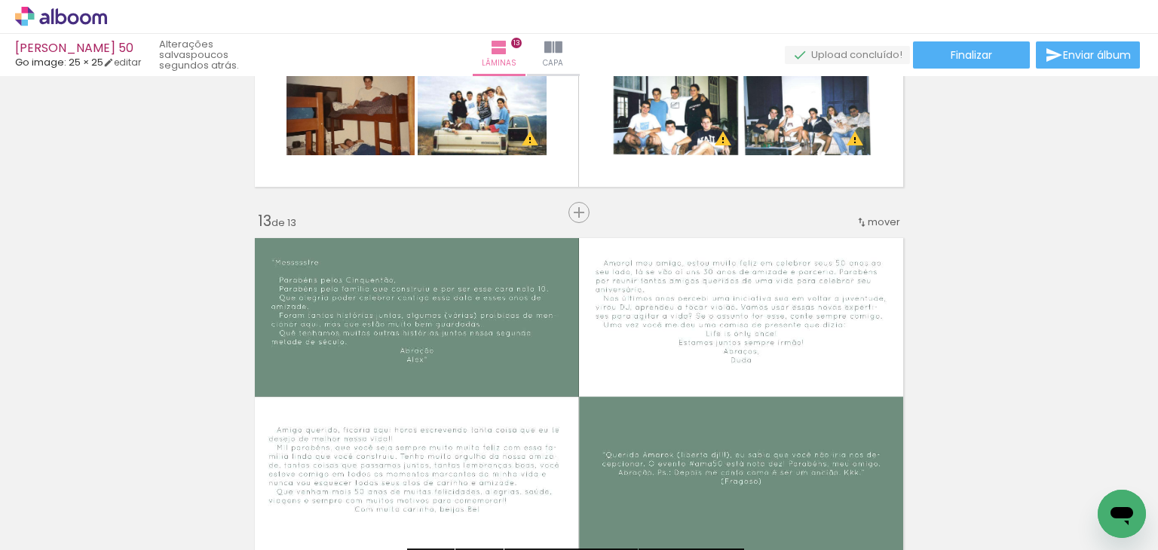
click at [126, 469] on iron-icon at bounding box center [118, 469] width 16 height 16
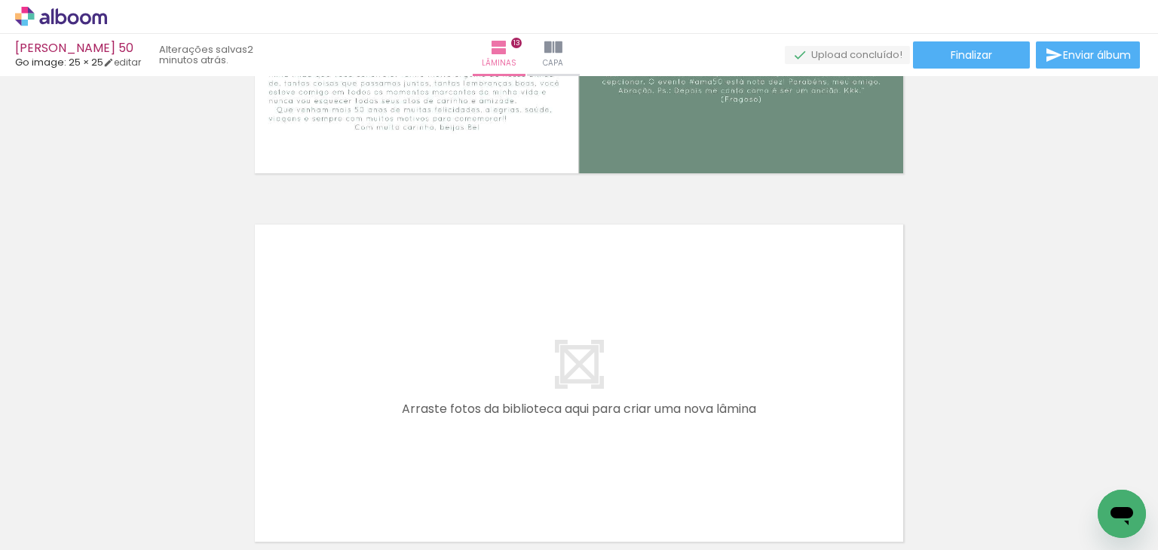
scroll to position [4614, 0]
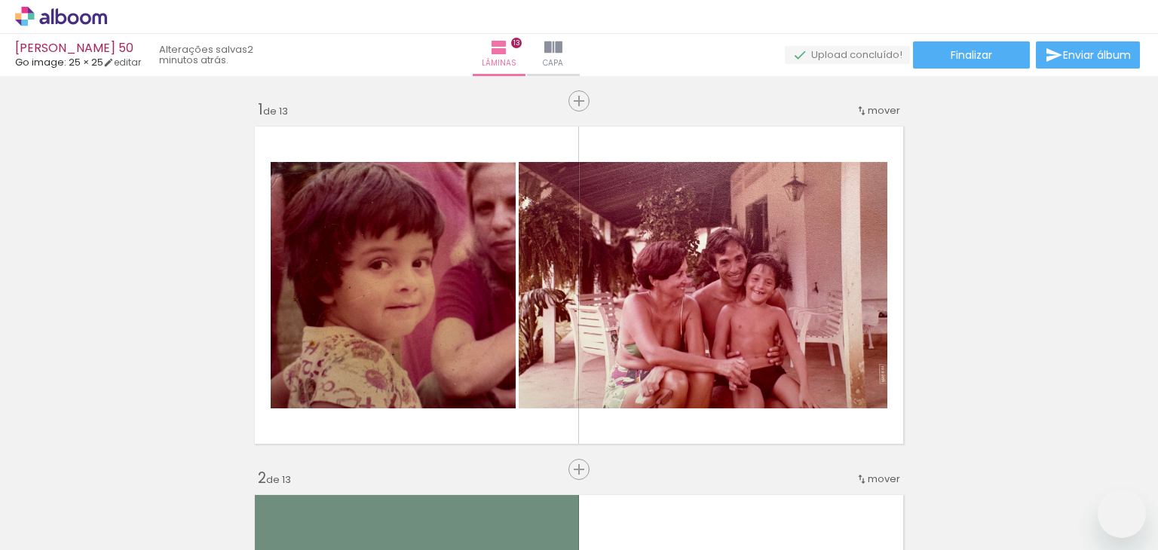
click at [80, 534] on paper-button "Adicionar Fotos" at bounding box center [46, 542] width 73 height 24
click at [0, 0] on input "file" at bounding box center [0, 0] width 0 height 0
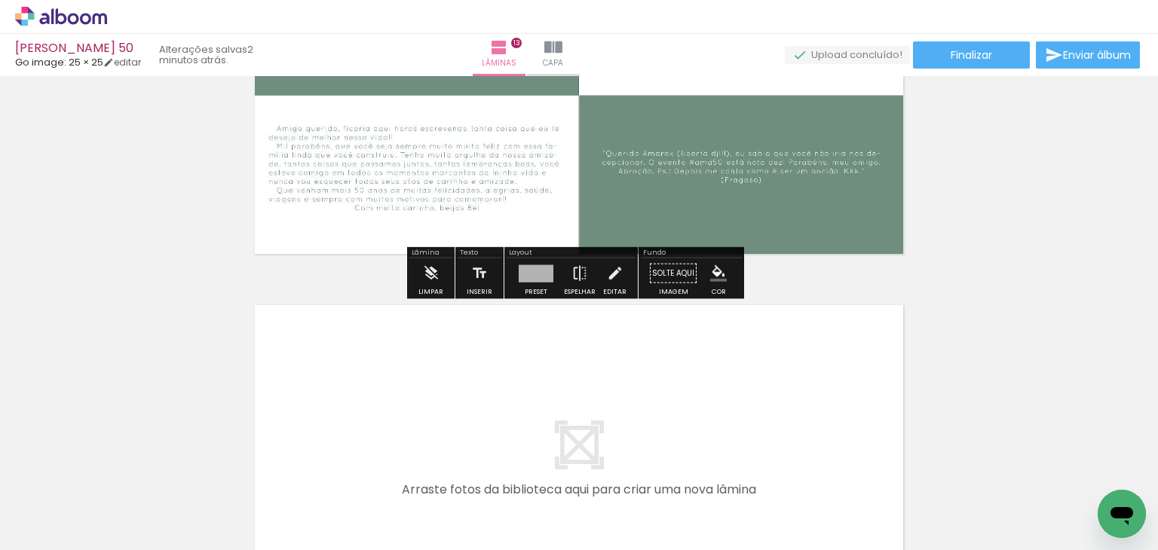
scroll to position [7570, 0]
click at [126, 472] on iron-icon at bounding box center [118, 469] width 16 height 16
click at [531, 276] on div at bounding box center [536, 273] width 35 height 17
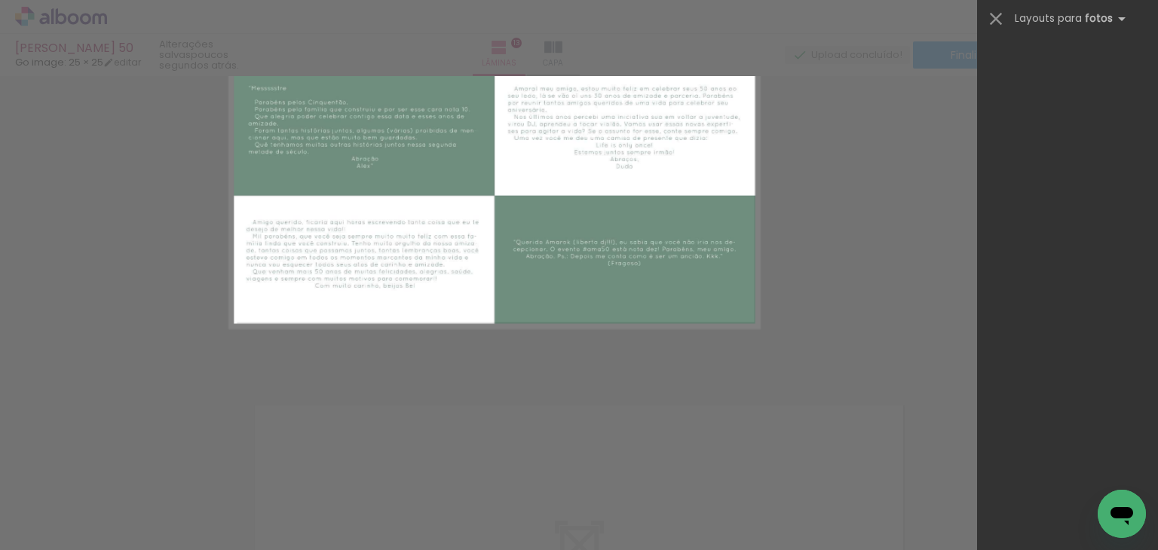
scroll to position [4443, 0]
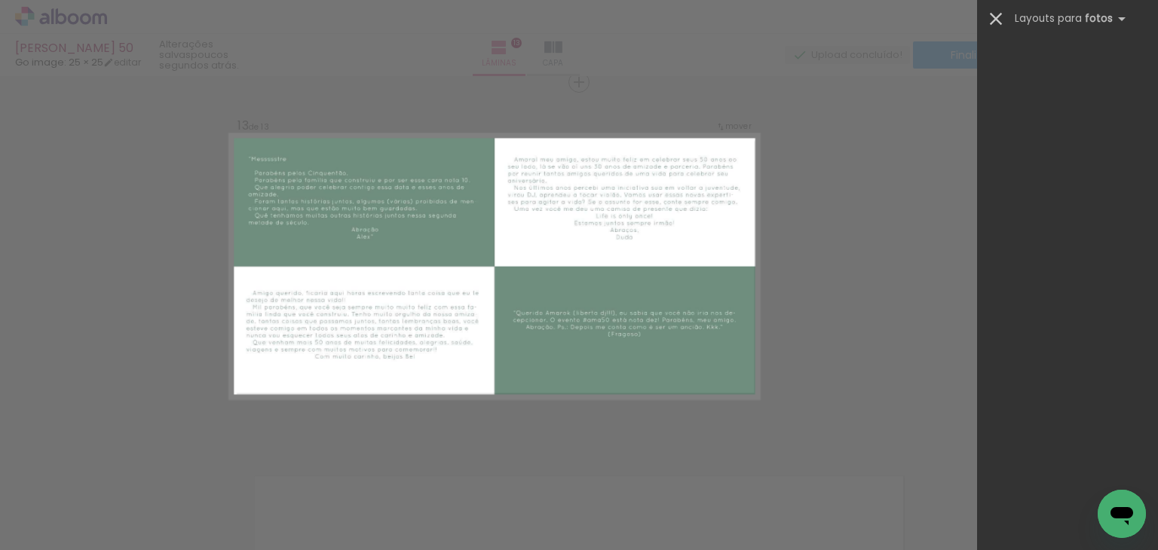
click at [998, 23] on iron-icon at bounding box center [995, 18] width 21 height 21
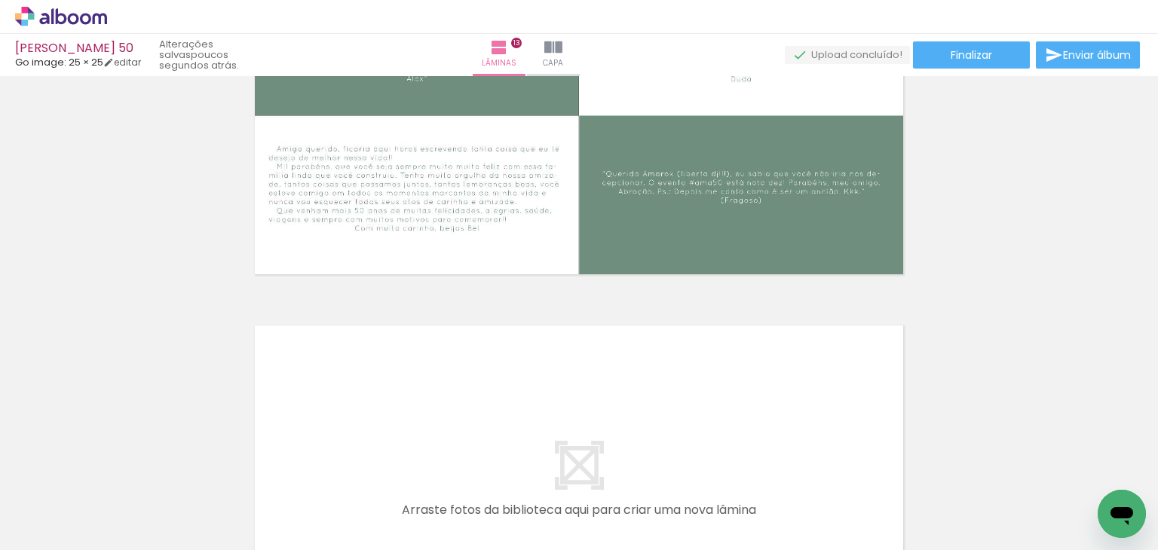
scroll to position [4669, 0]
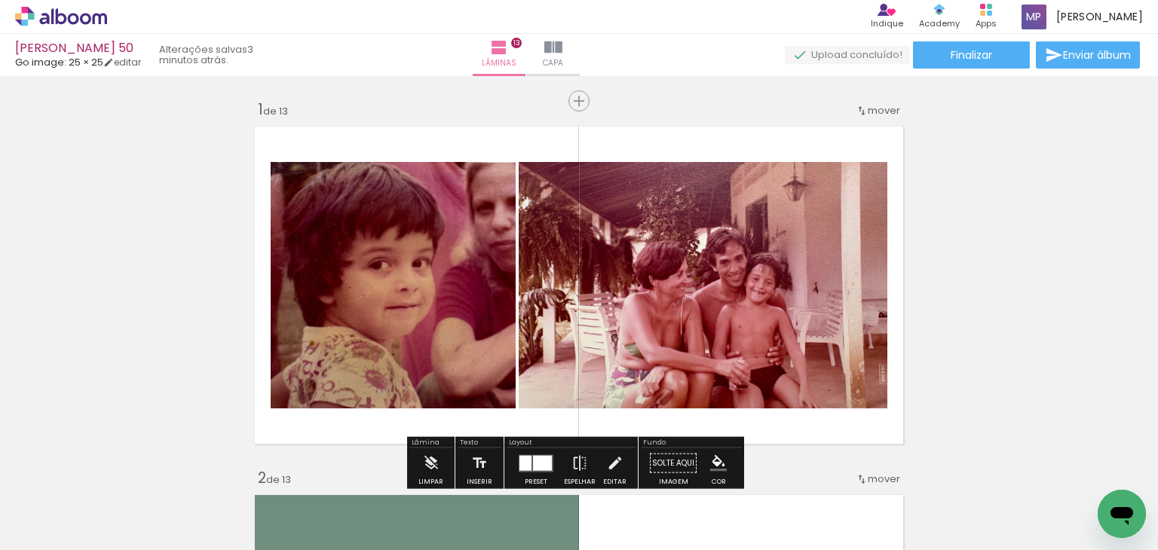
click at [47, 507] on input "Todas as fotos" at bounding box center [42, 504] width 57 height 13
click at [0, 0] on slot "Não utilizadas" at bounding box center [0, 0] width 0 height 0
type input "Não utilizadas"
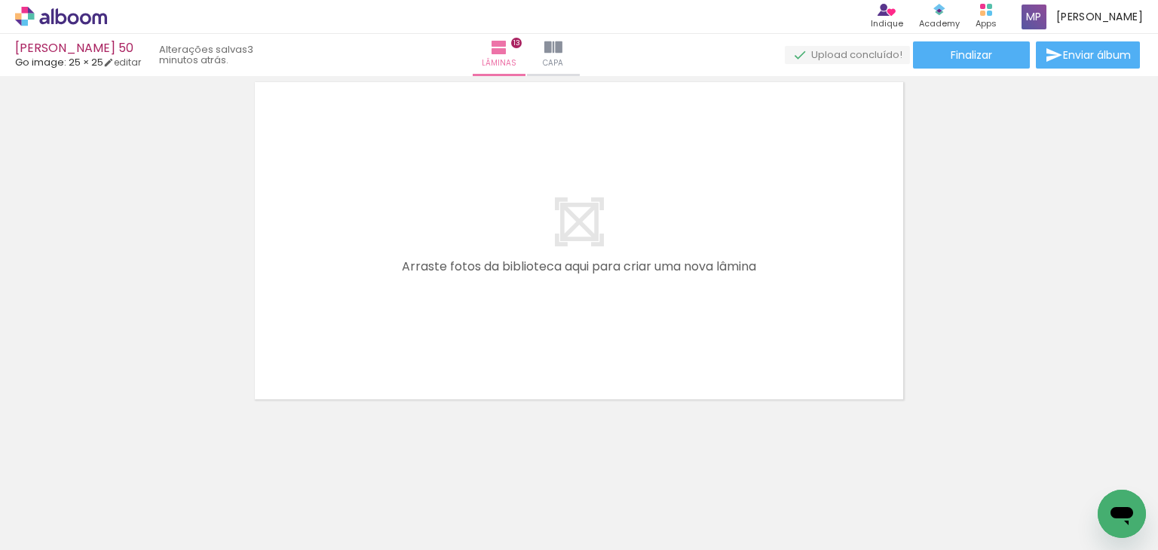
scroll to position [4841, 0]
